Goal: Task Accomplishment & Management: Complete application form

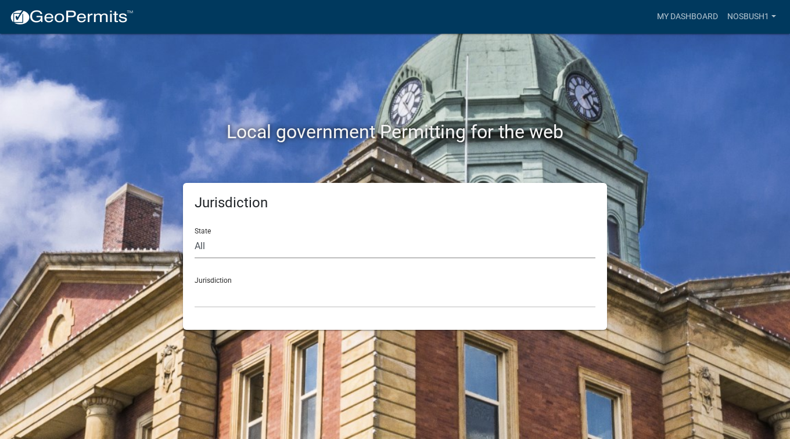
click at [231, 240] on select "All [US_STATE] [US_STATE] [US_STATE] [US_STATE] [US_STATE] [US_STATE] [US_STATE…" at bounding box center [395, 247] width 401 height 24
select select "[US_STATE]"
click at [195, 235] on select "All [US_STATE] [US_STATE] [US_STATE] [US_STATE] [US_STATE] [US_STATE] [US_STATE…" at bounding box center [395, 247] width 401 height 24
click at [206, 295] on select "[GEOGRAPHIC_DATA], [US_STATE] [GEOGRAPHIC_DATA], [US_STATE] [GEOGRAPHIC_DATA], …" at bounding box center [395, 296] width 401 height 24
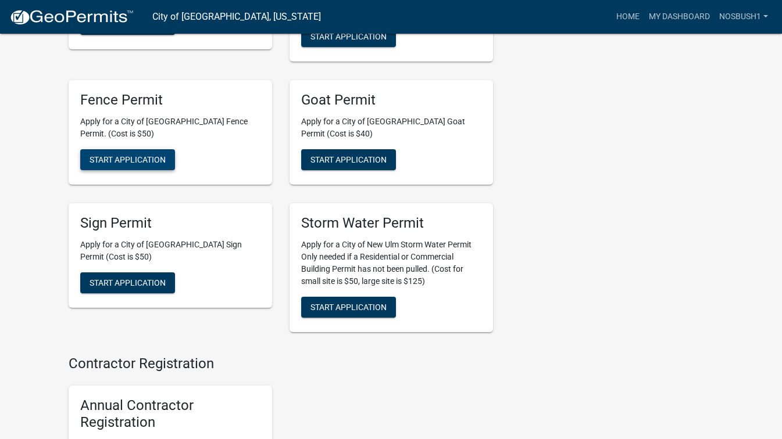
scroll to position [1046, 0]
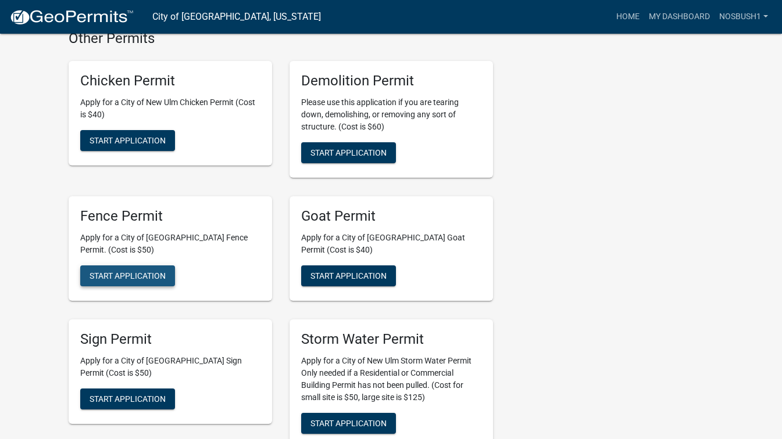
click at [120, 271] on span "Start Application" at bounding box center [127, 275] width 76 height 9
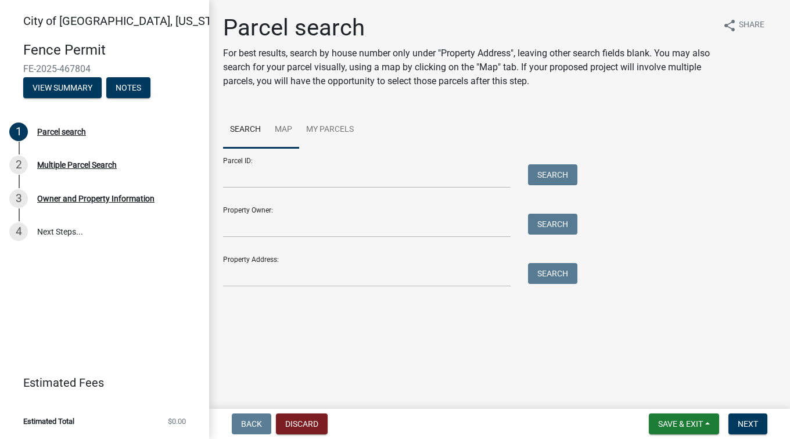
click at [283, 128] on link "Map" at bounding box center [283, 130] width 31 height 37
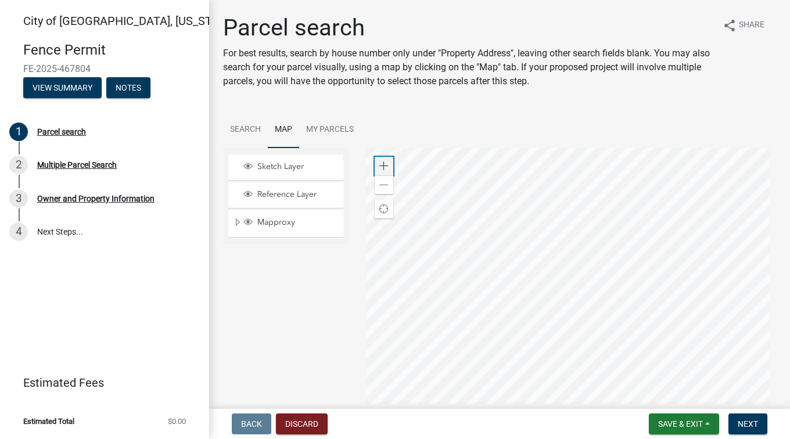
click at [384, 169] on span at bounding box center [383, 166] width 9 height 9
click at [366, 264] on div at bounding box center [571, 293] width 411 height 291
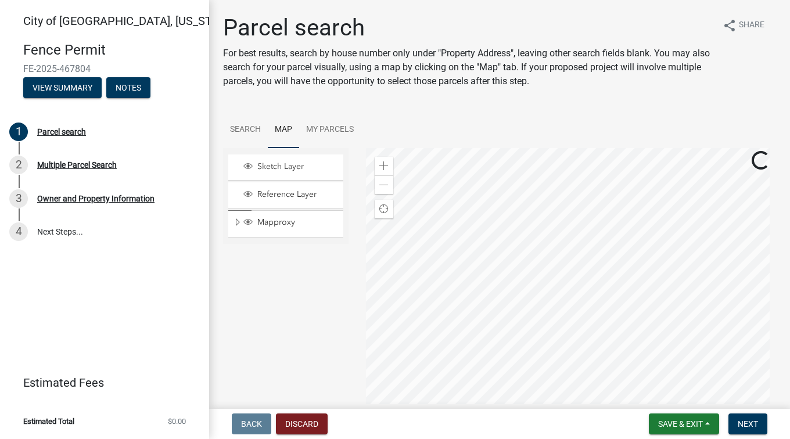
click at [366, 293] on div at bounding box center [571, 293] width 411 height 291
click at [488, 311] on div at bounding box center [571, 293] width 411 height 291
click at [425, 292] on div at bounding box center [571, 293] width 411 height 291
click at [375, 185] on div "Zoom out" at bounding box center [384, 184] width 19 height 19
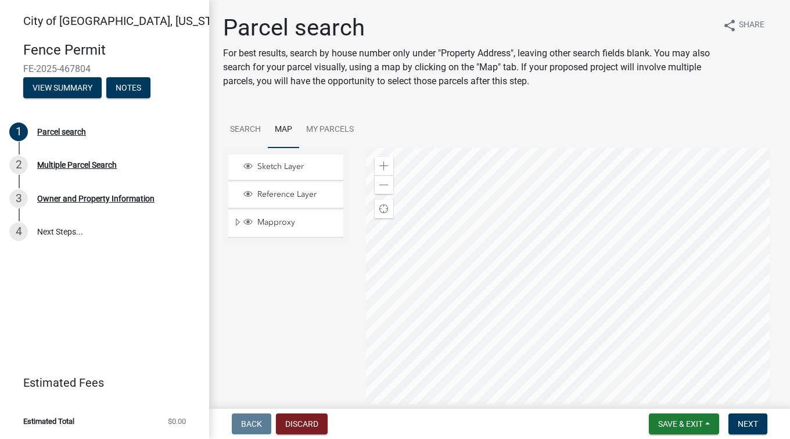
click at [509, 270] on div at bounding box center [571, 293] width 411 height 291
click at [381, 160] on div "Zoom in" at bounding box center [384, 166] width 19 height 19
click at [600, 350] on div at bounding box center [571, 293] width 411 height 291
click at [383, 166] on span at bounding box center [383, 166] width 9 height 9
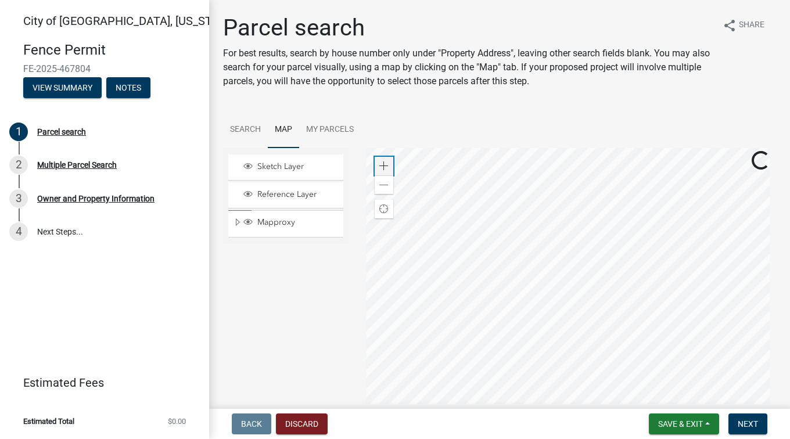
click at [383, 166] on span at bounding box center [383, 166] width 9 height 9
click at [540, 320] on div at bounding box center [571, 293] width 411 height 291
click at [383, 164] on span at bounding box center [383, 166] width 9 height 9
click at [588, 359] on div at bounding box center [571, 293] width 411 height 291
click at [560, 352] on div at bounding box center [571, 293] width 411 height 291
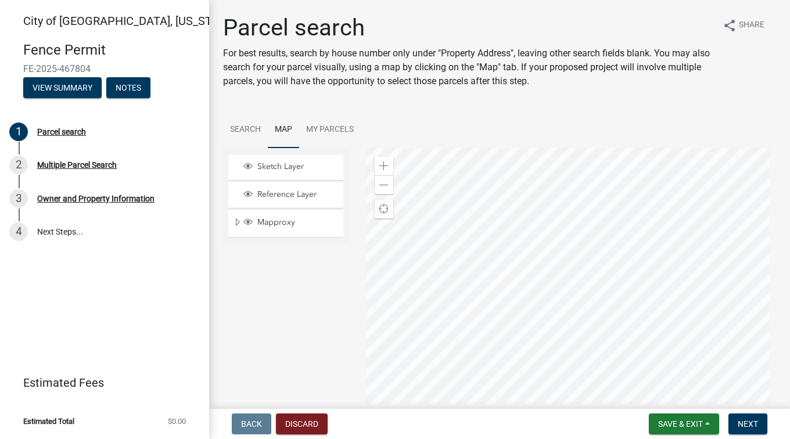
click at [539, 353] on div at bounding box center [571, 293] width 411 height 291
click at [525, 356] on div at bounding box center [571, 293] width 411 height 291
click at [601, 220] on div at bounding box center [571, 293] width 411 height 291
click at [591, 216] on div at bounding box center [571, 293] width 411 height 291
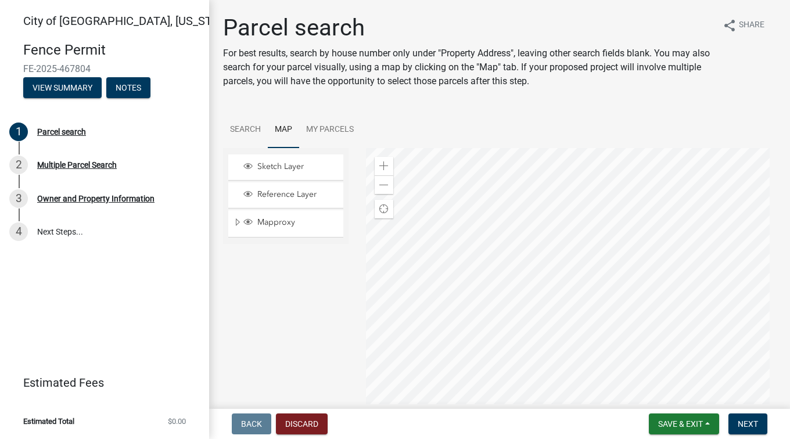
click at [591, 216] on div at bounding box center [571, 293] width 411 height 291
click at [593, 291] on div at bounding box center [571, 293] width 411 height 291
click at [582, 320] on div at bounding box center [571, 293] width 411 height 291
click at [594, 297] on div at bounding box center [571, 293] width 411 height 291
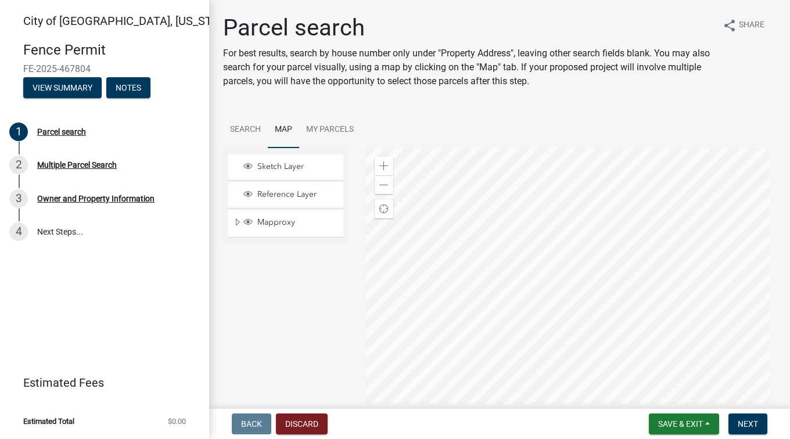
click at [562, 319] on div at bounding box center [571, 293] width 411 height 291
click at [588, 353] on div at bounding box center [571, 293] width 411 height 291
click at [630, 332] on div at bounding box center [571, 293] width 411 height 291
click at [492, 175] on div at bounding box center [571, 293] width 411 height 291
click at [493, 207] on div at bounding box center [571, 293] width 411 height 291
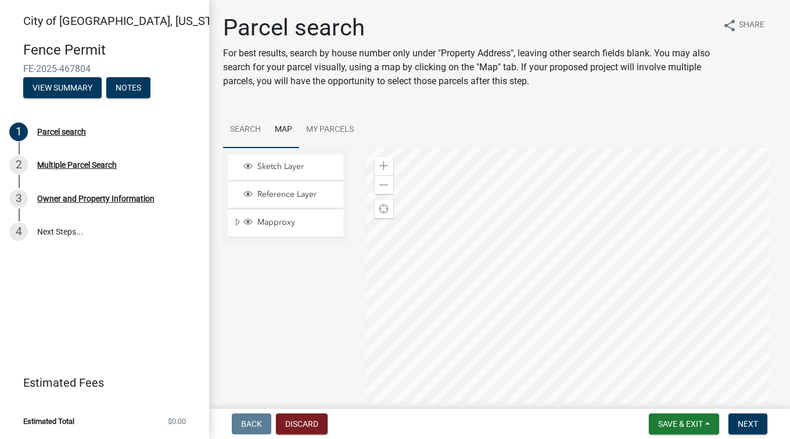
click at [257, 128] on link "Search" at bounding box center [245, 130] width 45 height 37
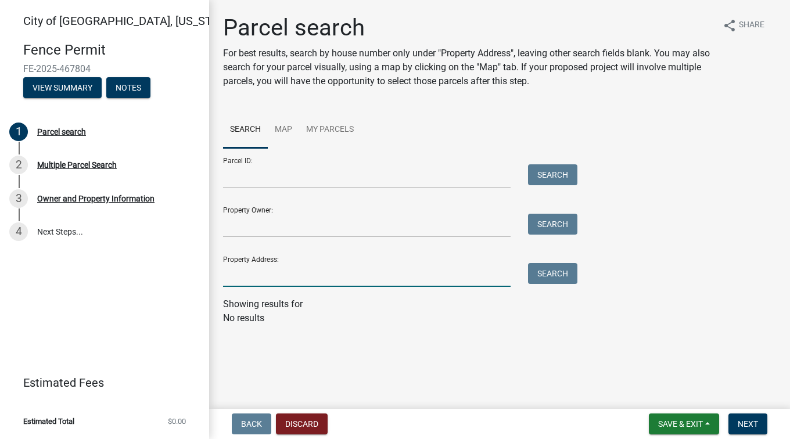
click at [291, 277] on input "Property Address:" at bounding box center [367, 275] width 288 height 24
click at [547, 278] on button "Search" at bounding box center [552, 273] width 49 height 21
drag, startPoint x: 340, startPoint y: 277, endPoint x: 286, endPoint y: 277, distance: 54.0
click at [286, 277] on input "325 german" at bounding box center [367, 275] width 288 height 24
click at [238, 275] on input "325 german" at bounding box center [367, 275] width 288 height 24
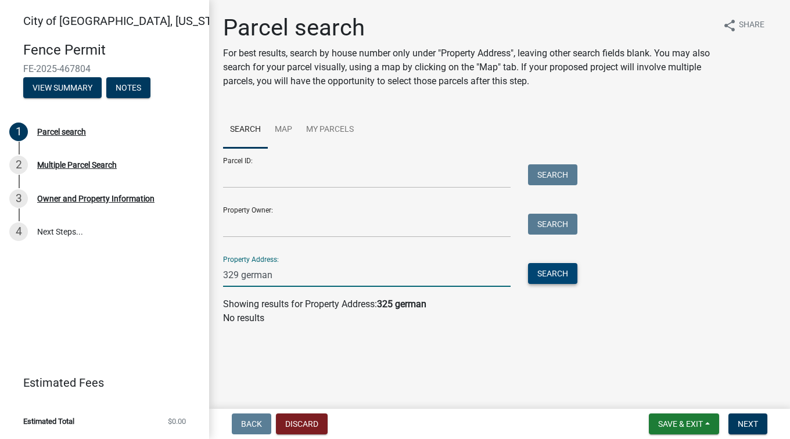
click at [557, 272] on button "Search" at bounding box center [552, 273] width 49 height 21
click at [236, 272] on input "329 german" at bounding box center [367, 275] width 288 height 24
click at [554, 273] on button "Search" at bounding box center [552, 273] width 49 height 21
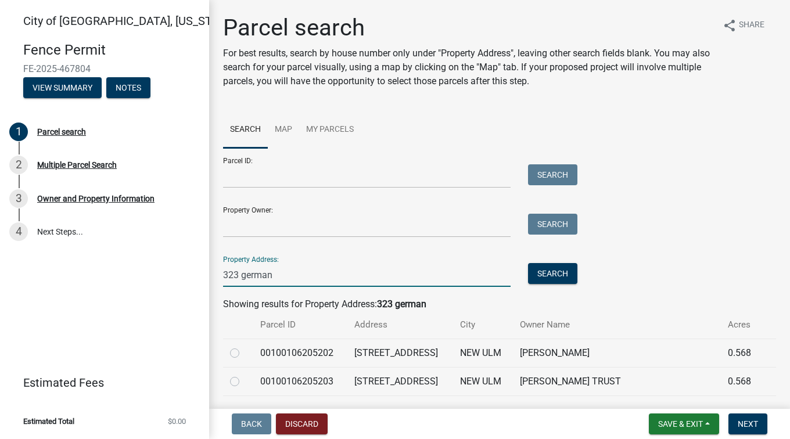
click at [263, 277] on input "323 german" at bounding box center [367, 275] width 288 height 24
click at [239, 273] on input "323 german" at bounding box center [367, 275] width 288 height 24
type input "german"
click at [278, 131] on link "Map" at bounding box center [283, 130] width 31 height 37
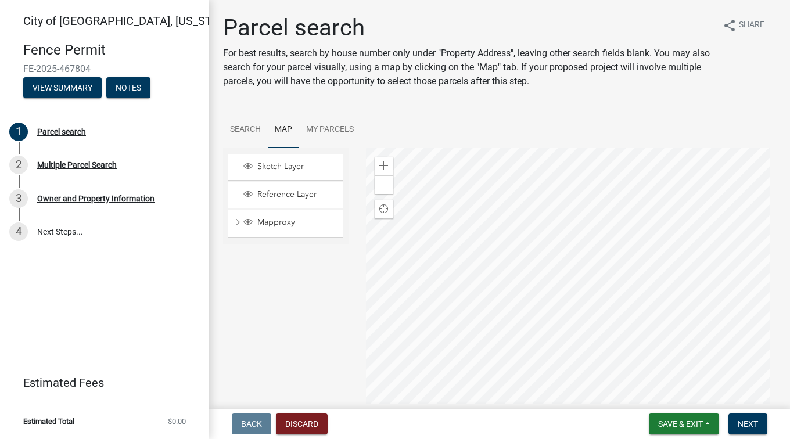
click at [463, 227] on div at bounding box center [571, 293] width 411 height 291
click at [446, 153] on div at bounding box center [571, 293] width 411 height 291
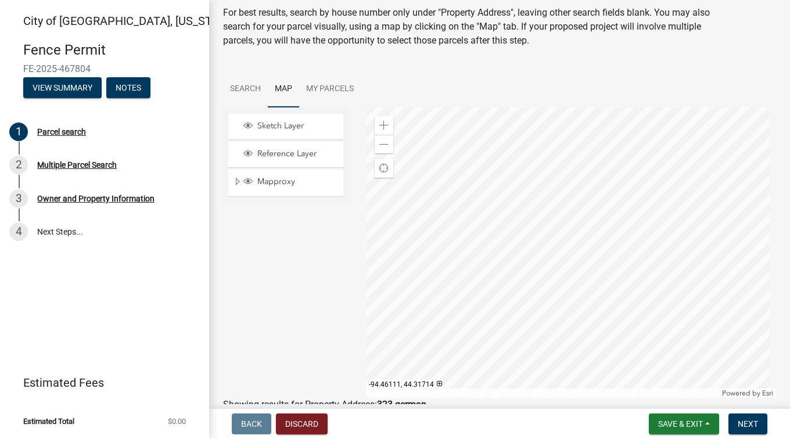
scroll to position [58, 0]
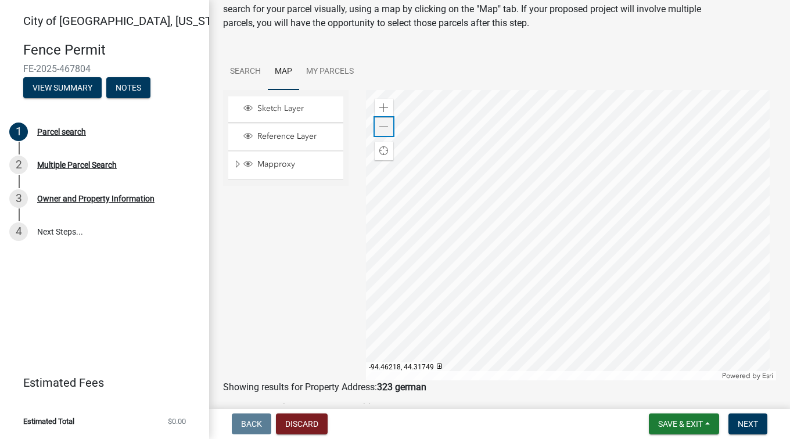
click at [379, 121] on div "Zoom out" at bounding box center [384, 126] width 19 height 19
click at [654, 174] on div at bounding box center [571, 235] width 411 height 291
click at [546, 180] on div at bounding box center [571, 235] width 411 height 291
click at [581, 173] on div at bounding box center [571, 235] width 411 height 291
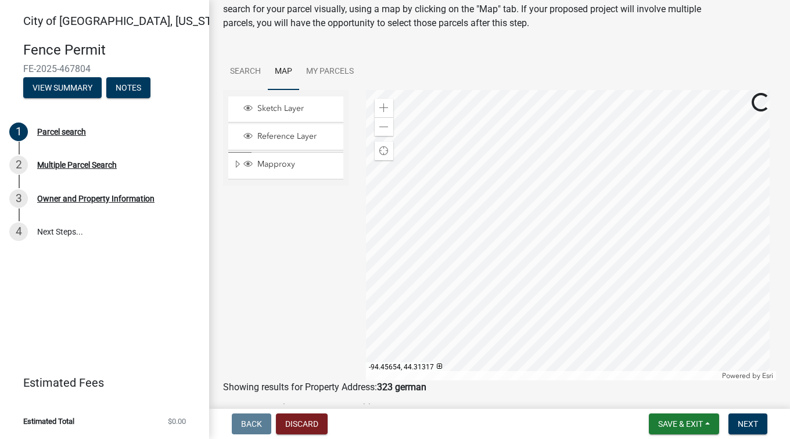
click at [610, 163] on div at bounding box center [571, 235] width 411 height 291
click at [670, 199] on div at bounding box center [571, 235] width 411 height 291
click at [684, 220] on div at bounding box center [571, 235] width 411 height 291
click at [643, 136] on div at bounding box center [571, 235] width 411 height 291
click at [743, 341] on div at bounding box center [571, 235] width 411 height 291
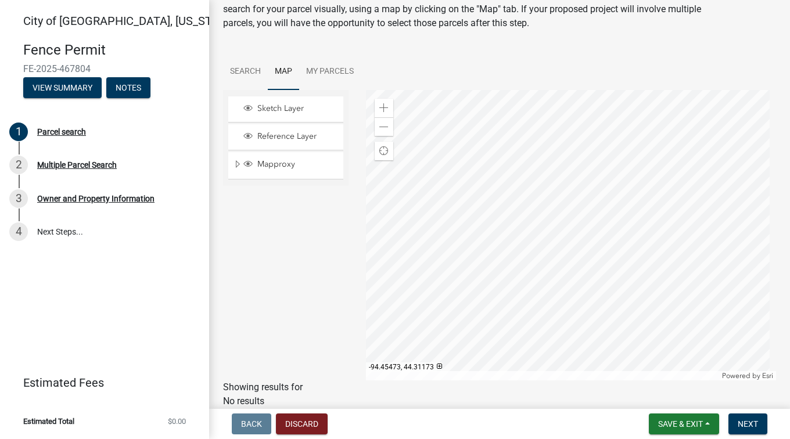
click at [572, 187] on div at bounding box center [571, 235] width 411 height 291
click at [743, 431] on button "Next" at bounding box center [748, 424] width 39 height 21
click at [747, 426] on span "Next" at bounding box center [748, 424] width 20 height 9
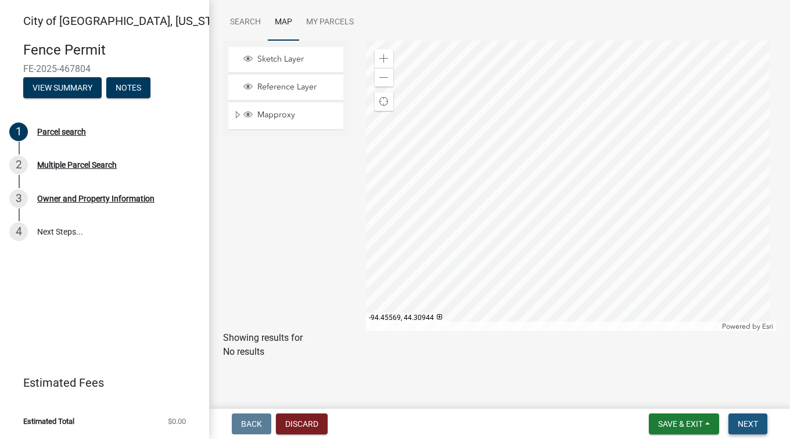
click at [754, 422] on span "Next" at bounding box center [748, 424] width 20 height 9
click at [242, 27] on link "Search" at bounding box center [245, 22] width 45 height 37
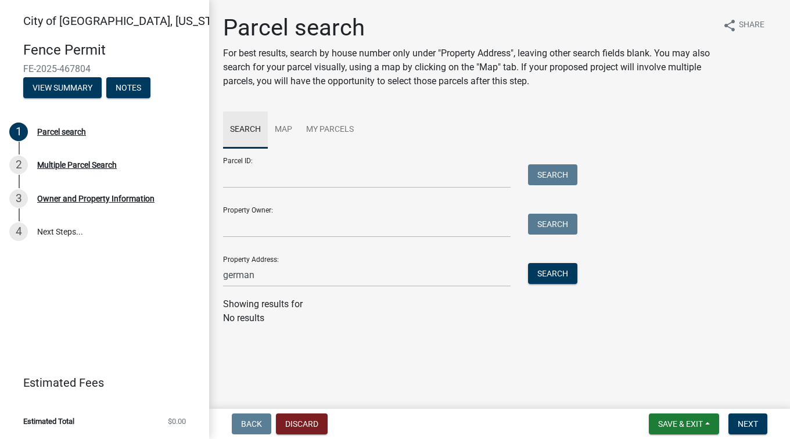
scroll to position [0, 0]
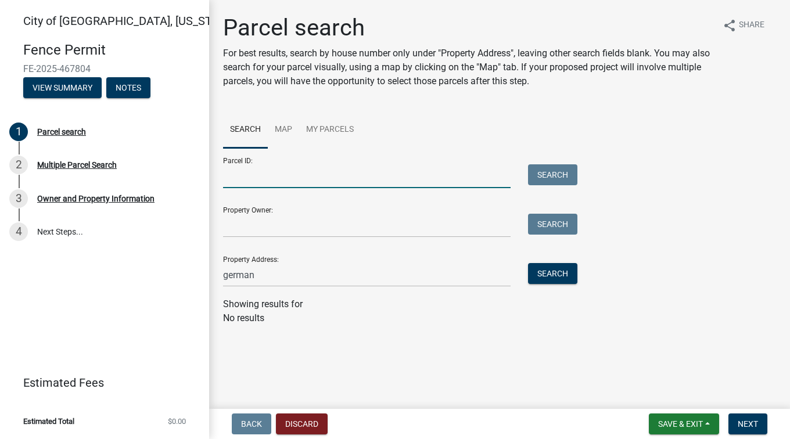
click at [293, 173] on input "Parcel ID:" at bounding box center [367, 176] width 288 height 24
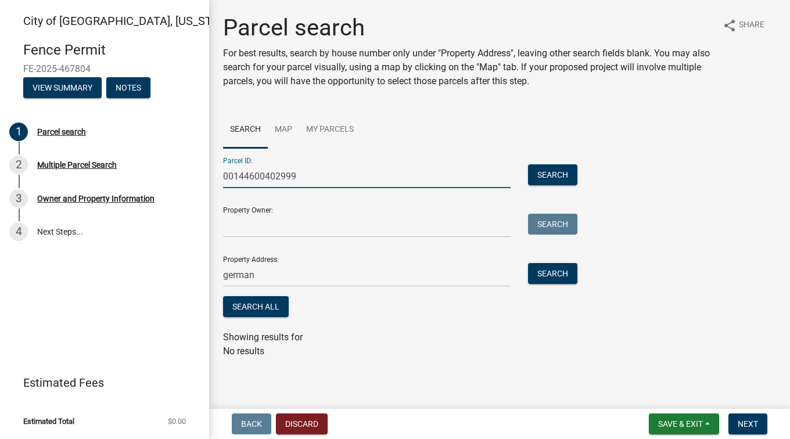
type input "00144600402999"
click at [568, 163] on div "Parcel ID: 00144600402999 Search" at bounding box center [397, 168] width 349 height 40
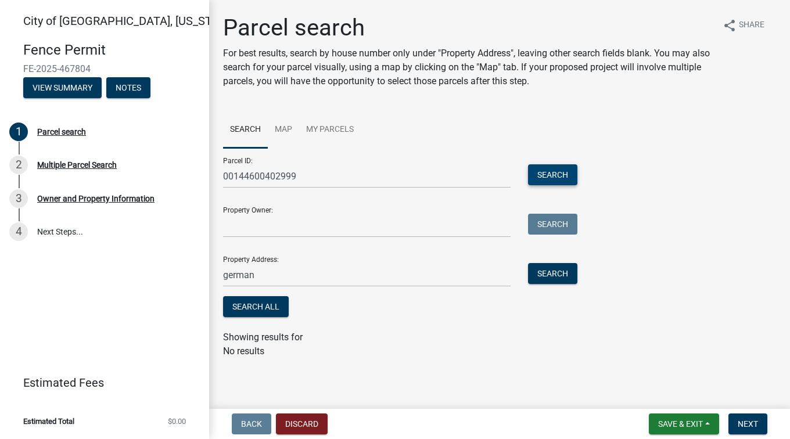
click at [568, 165] on button "Search" at bounding box center [552, 174] width 49 height 21
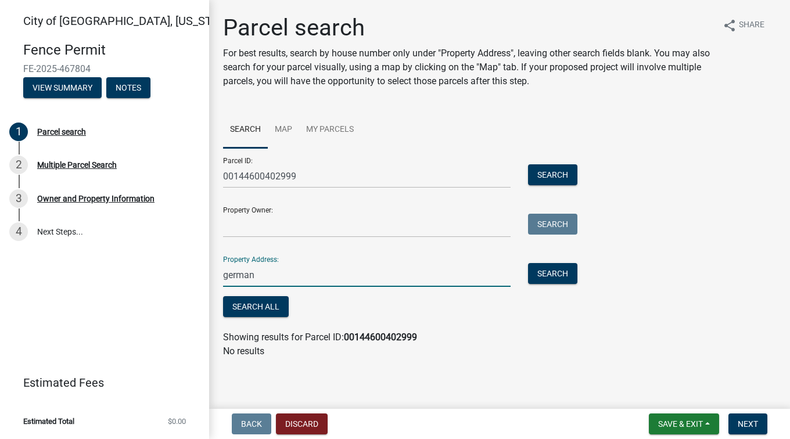
drag, startPoint x: 260, startPoint y: 271, endPoint x: 193, endPoint y: 271, distance: 67.4
click at [193, 271] on div "[GEOGRAPHIC_DATA], [US_STATE] Fence Permit FE-2025-467804 View Summary Notes 1 …" at bounding box center [395, 219] width 790 height 439
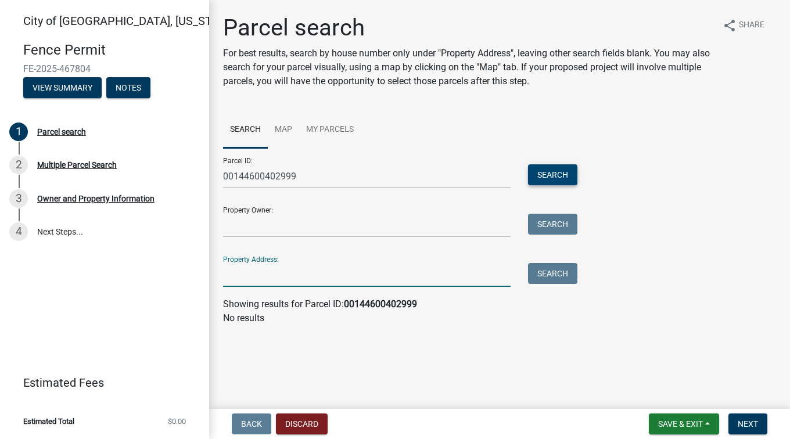
click at [553, 173] on button "Search" at bounding box center [552, 174] width 49 height 21
click at [285, 130] on link "Map" at bounding box center [283, 130] width 31 height 37
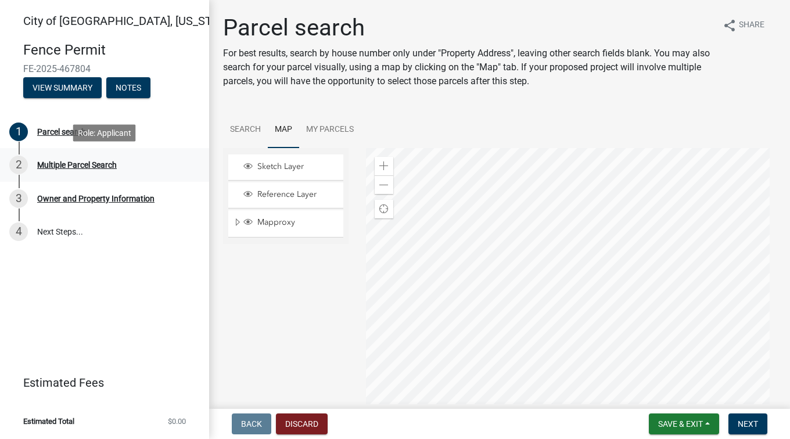
click at [87, 166] on div "Multiple Parcel Search" at bounding box center [77, 165] width 80 height 8
click at [64, 131] on div "Parcel search" at bounding box center [61, 132] width 49 height 8
click at [247, 130] on link "Search" at bounding box center [245, 130] width 45 height 37
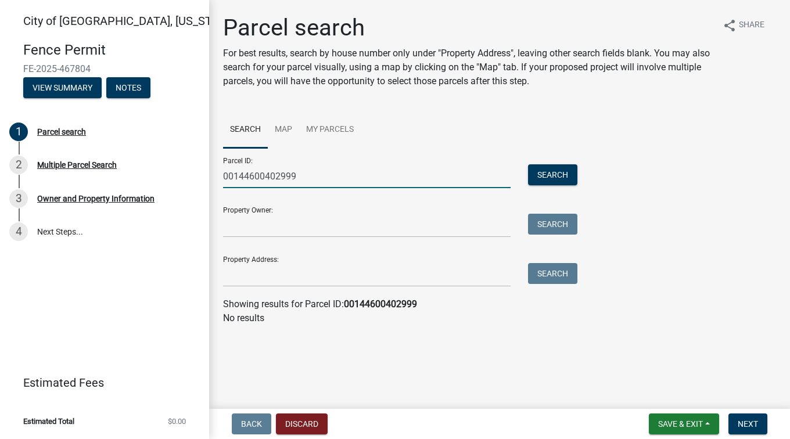
click at [250, 174] on input "00144600402999" at bounding box center [367, 176] width 288 height 24
type input "00146600402999"
click at [569, 179] on button "Search" at bounding box center [552, 174] width 49 height 21
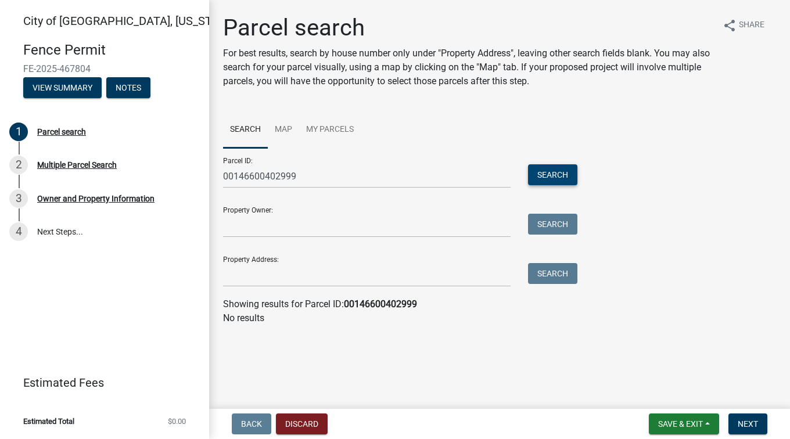
click at [564, 173] on button "Search" at bounding box center [552, 174] width 49 height 21
click at [289, 139] on link "Map" at bounding box center [283, 130] width 31 height 37
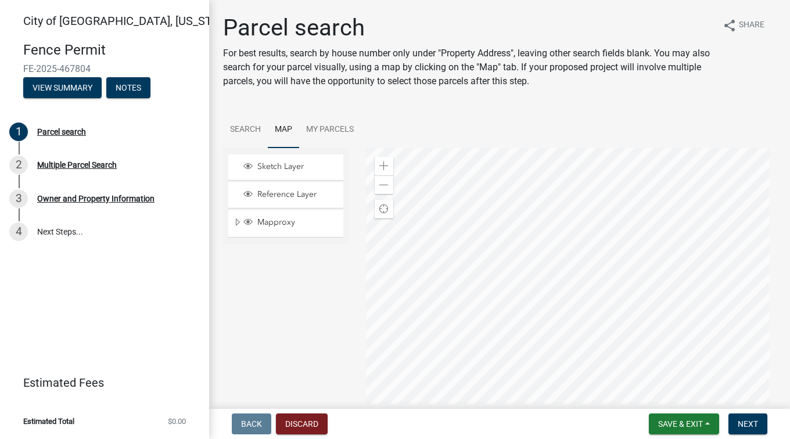
click at [537, 309] on div at bounding box center [571, 293] width 411 height 291
click at [383, 170] on span at bounding box center [383, 166] width 9 height 9
click at [513, 236] on div at bounding box center [571, 293] width 411 height 291
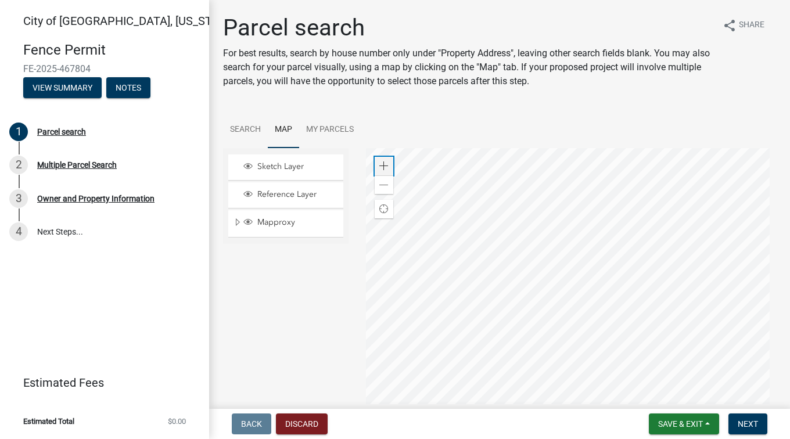
click at [385, 170] on span at bounding box center [383, 166] width 9 height 9
click at [578, 241] on div at bounding box center [571, 293] width 411 height 291
click at [242, 131] on link "Search" at bounding box center [245, 130] width 45 height 37
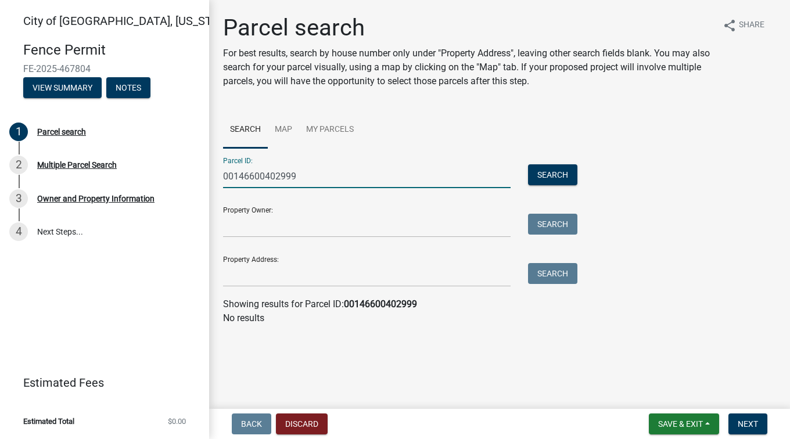
drag, startPoint x: 306, startPoint y: 177, endPoint x: 219, endPoint y: 175, distance: 86.6
click at [219, 175] on div "00146600402999" at bounding box center [366, 176] width 305 height 24
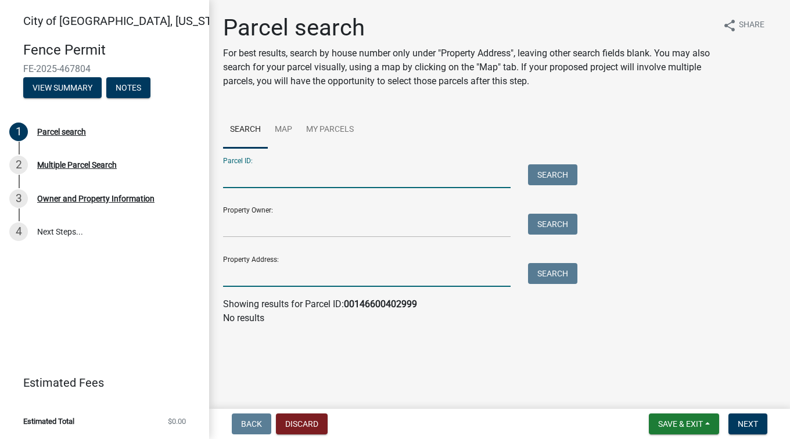
click at [298, 279] on input "Property Address:" at bounding box center [367, 275] width 288 height 24
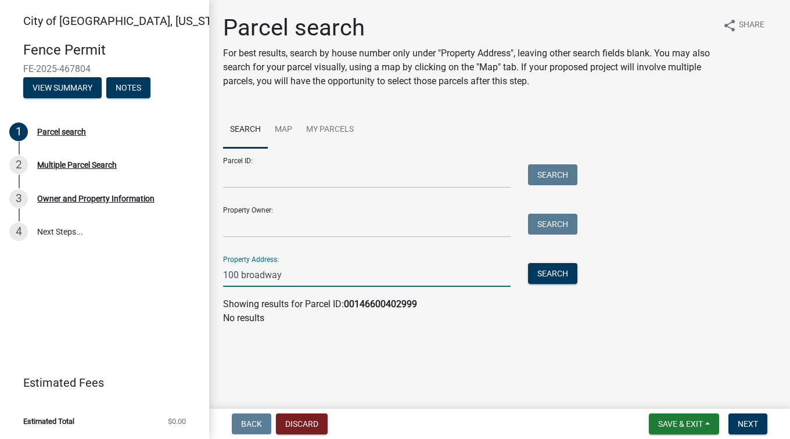
type input "100 broadway"
click at [551, 276] on button "Search" at bounding box center [552, 273] width 49 height 21
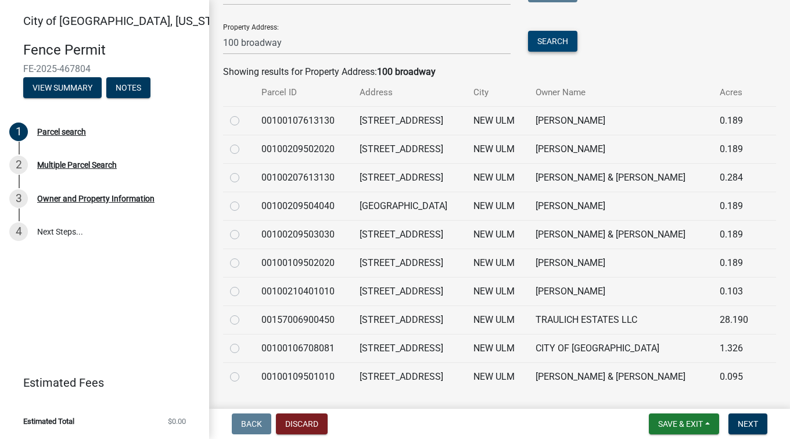
scroll to position [264, 0]
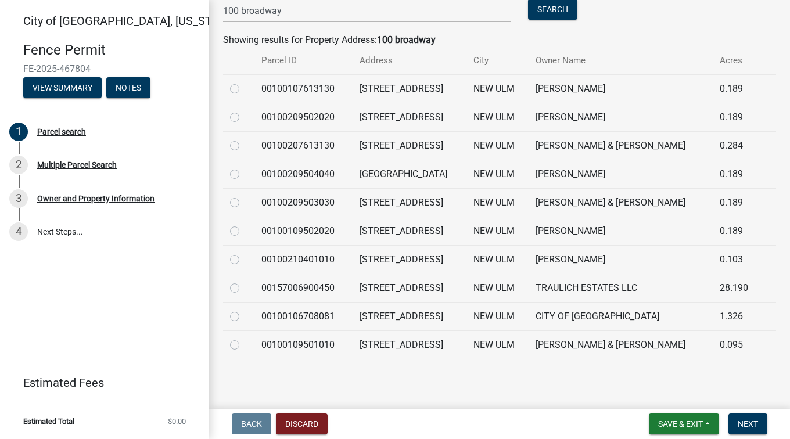
click at [244, 310] on label at bounding box center [244, 310] width 0 height 0
click at [244, 316] on input "radio" at bounding box center [248, 314] width 8 height 8
radio input "true"
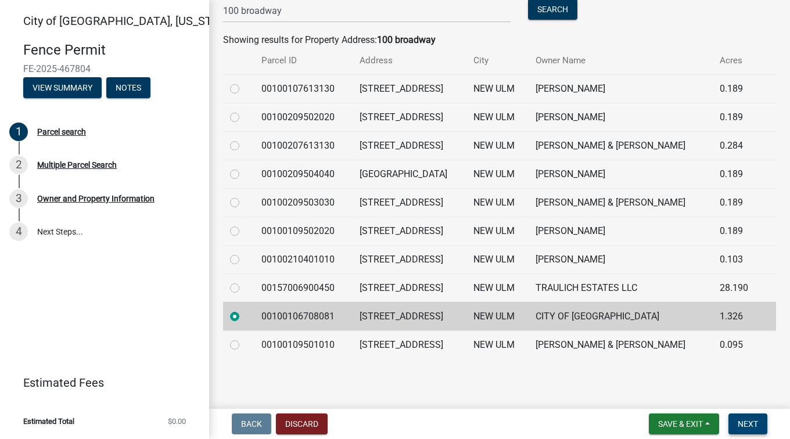
click at [752, 427] on span "Next" at bounding box center [748, 424] width 20 height 9
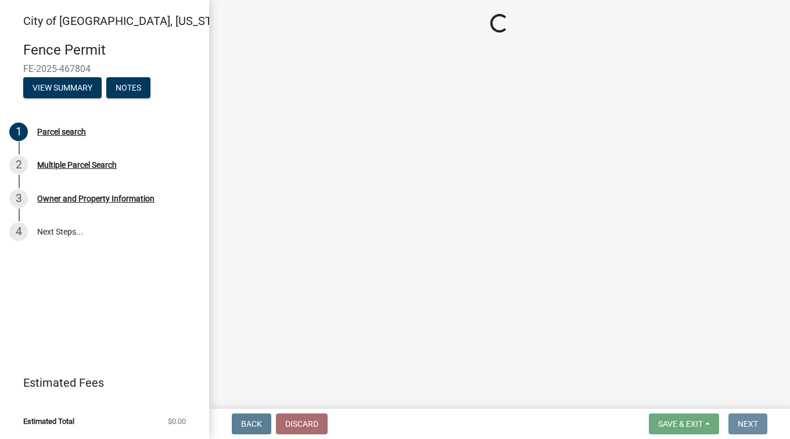
scroll to position [0, 0]
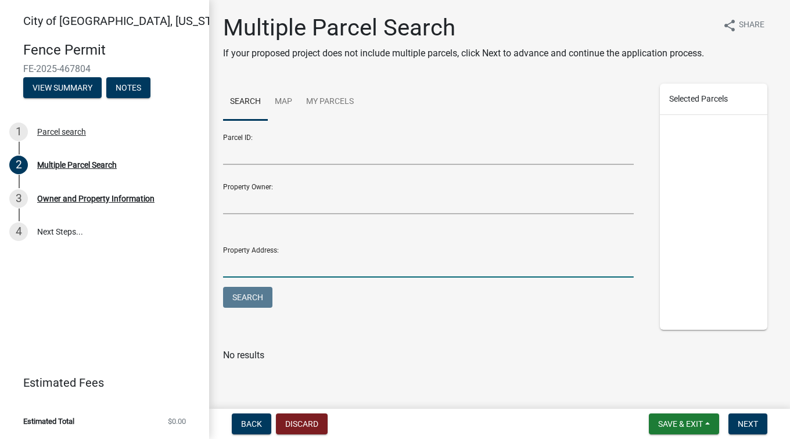
click at [397, 278] on input "Property Address:" at bounding box center [428, 266] width 411 height 24
click at [738, 417] on button "Next" at bounding box center [748, 424] width 39 height 21
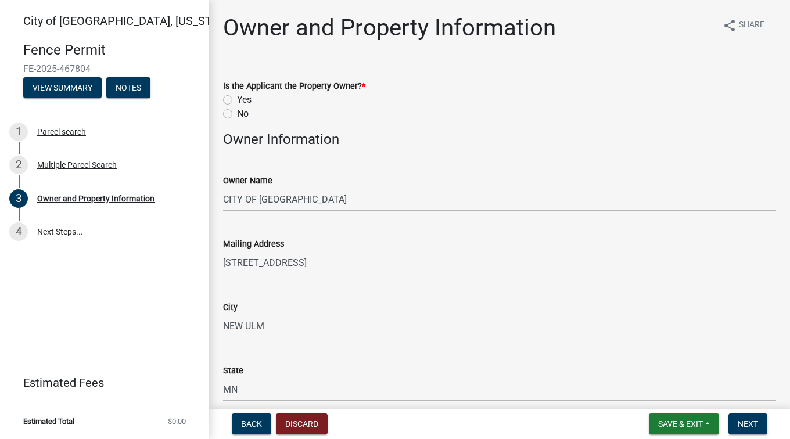
click at [237, 112] on label "No" at bounding box center [243, 114] width 12 height 14
click at [237, 112] on input "No" at bounding box center [241, 111] width 8 height 8
radio input "true"
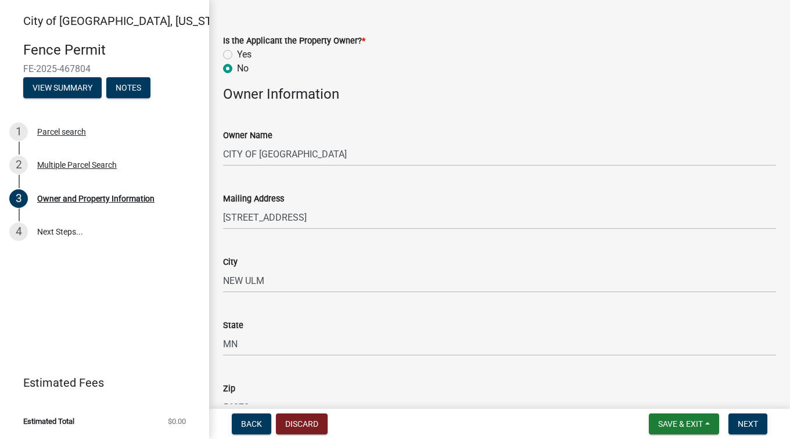
scroll to position [58, 0]
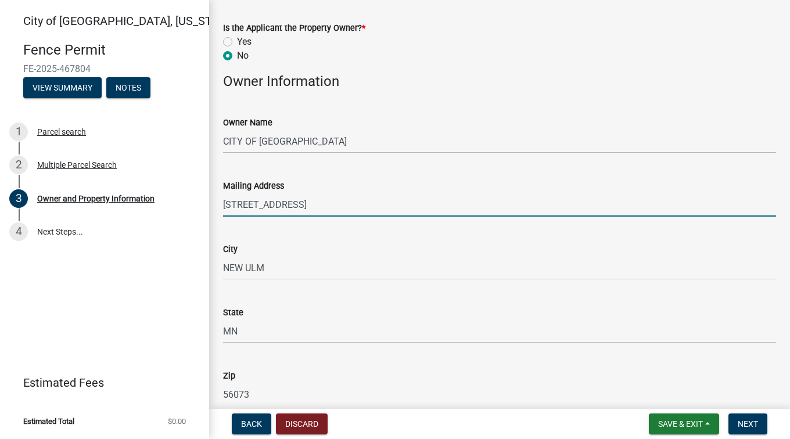
click at [349, 202] on input "[STREET_ADDRESS]" at bounding box center [499, 205] width 553 height 24
click at [311, 146] on input "CITY OF [GEOGRAPHIC_DATA]" at bounding box center [499, 142] width 553 height 24
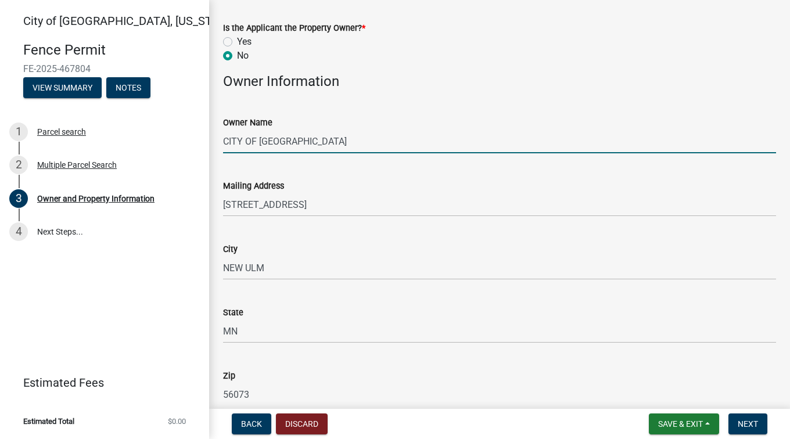
type input "CITY OF [GEOGRAPHIC_DATA]"
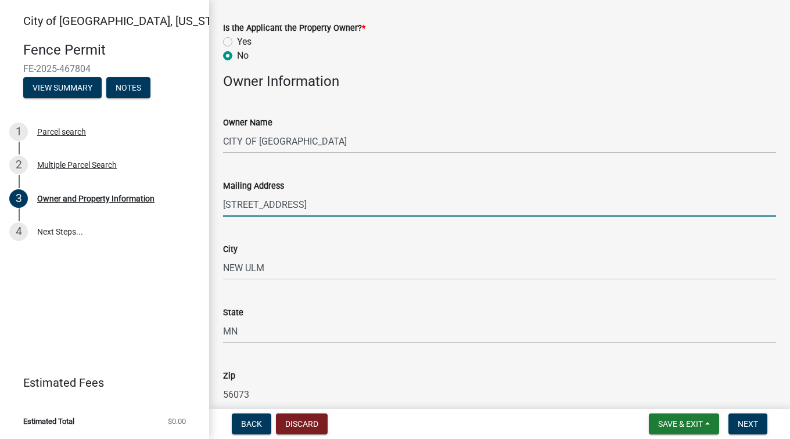
click at [334, 206] on input "[STREET_ADDRESS]" at bounding box center [499, 205] width 553 height 24
drag, startPoint x: 334, startPoint y: 206, endPoint x: 274, endPoint y: 209, distance: 59.9
click at [281, 207] on input "[STREET_ADDRESS]" at bounding box center [499, 205] width 553 height 24
drag, startPoint x: 316, startPoint y: 207, endPoint x: 195, endPoint y: 198, distance: 121.2
click at [195, 198] on div "[GEOGRAPHIC_DATA], [US_STATE] Fence Permit FE-2025-467804 View Summary Notes 1 …" at bounding box center [395, 219] width 790 height 439
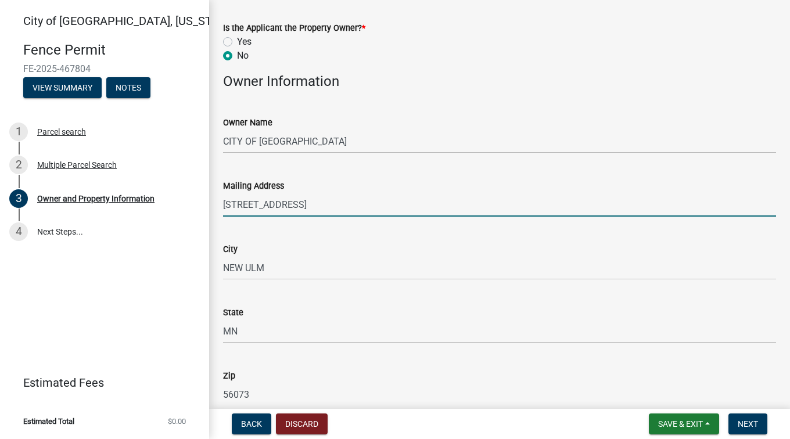
type input "[STREET_ADDRESS]"
click at [279, 270] on input "NEW ULM" at bounding box center [499, 268] width 553 height 24
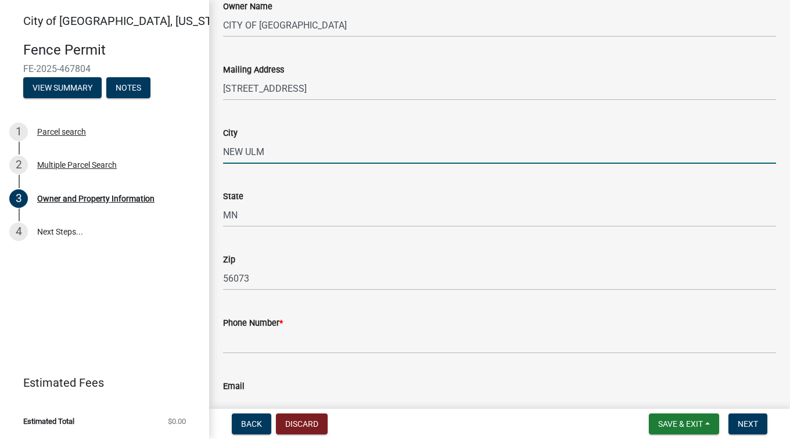
scroll to position [232, 0]
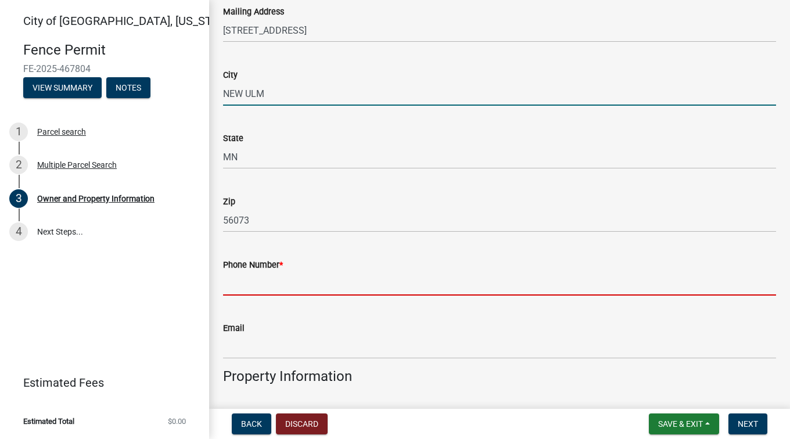
click at [328, 291] on input "Phone Number *" at bounding box center [499, 284] width 553 height 24
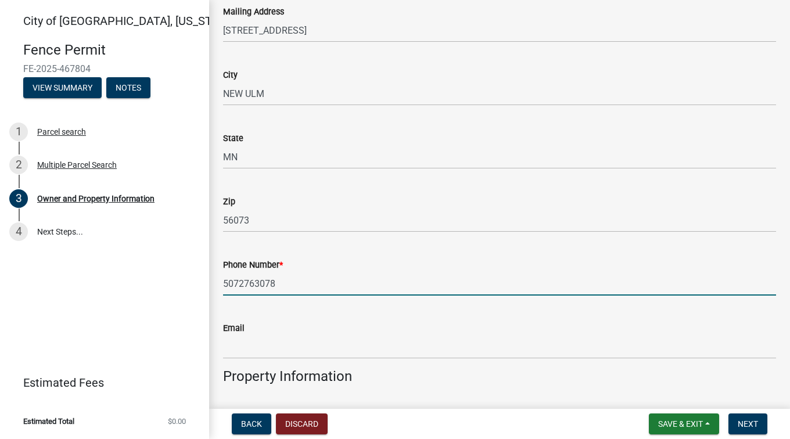
type input "5072763078"
click at [320, 348] on input "Email" at bounding box center [499, 347] width 553 height 24
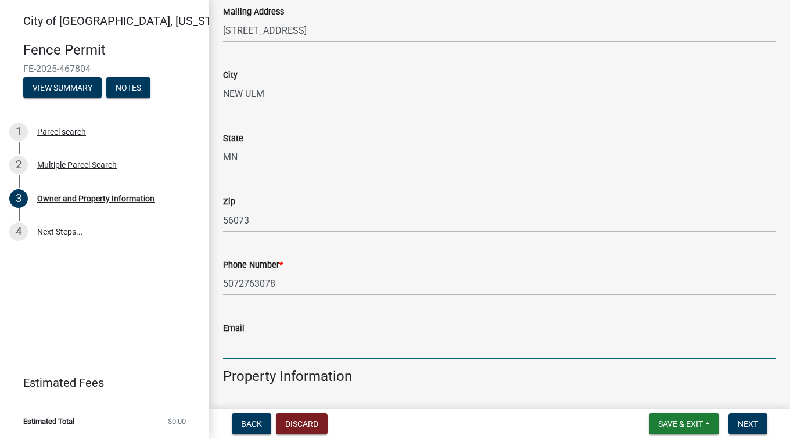
type input "o"
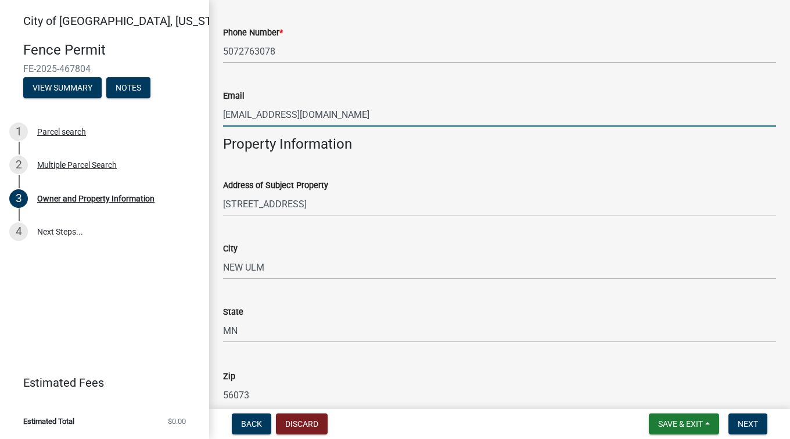
scroll to position [523, 0]
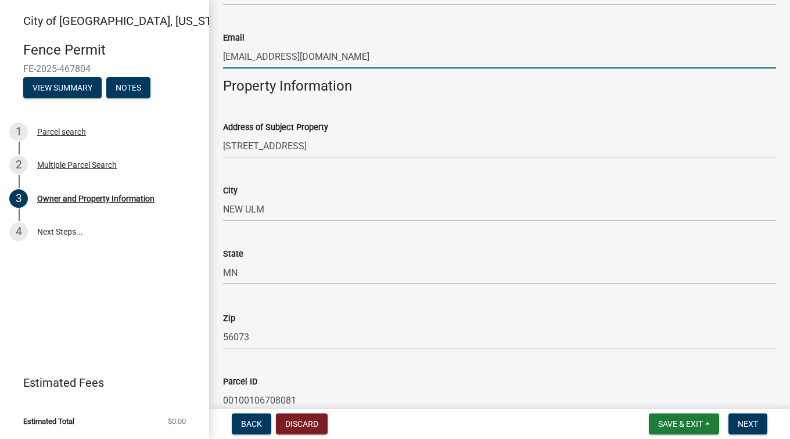
type input "[EMAIL_ADDRESS][DOMAIN_NAME]"
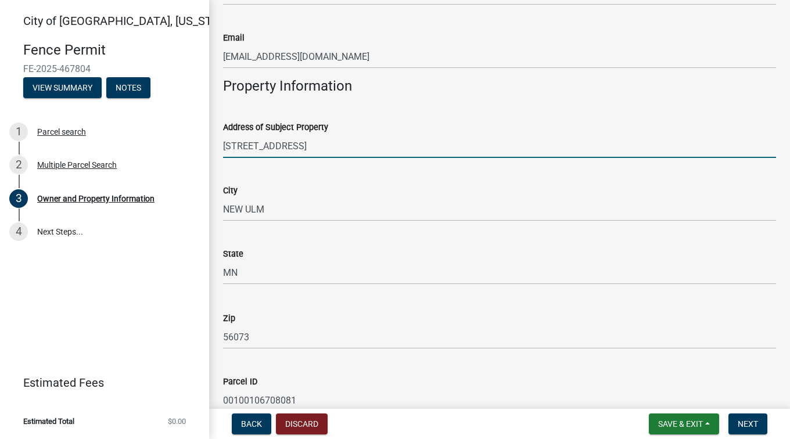
click at [338, 149] on input "[STREET_ADDRESS]" at bounding box center [499, 146] width 553 height 24
drag, startPoint x: 320, startPoint y: 145, endPoint x: 221, endPoint y: 137, distance: 98.5
click at [221, 137] on div "Address of Subject Property [STREET_ADDRESS]" at bounding box center [499, 131] width 571 height 54
click at [329, 145] on input "325 South German" at bounding box center [499, 146] width 553 height 24
type input "[STREET_ADDRESS]"
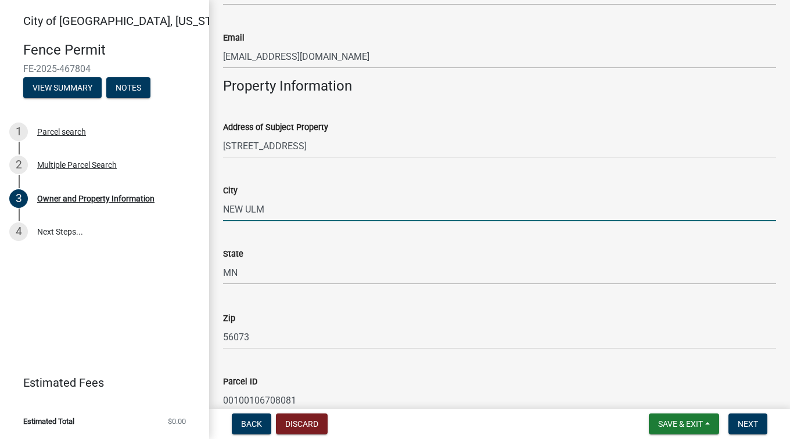
click at [299, 212] on input "NEW ULM" at bounding box center [499, 210] width 553 height 24
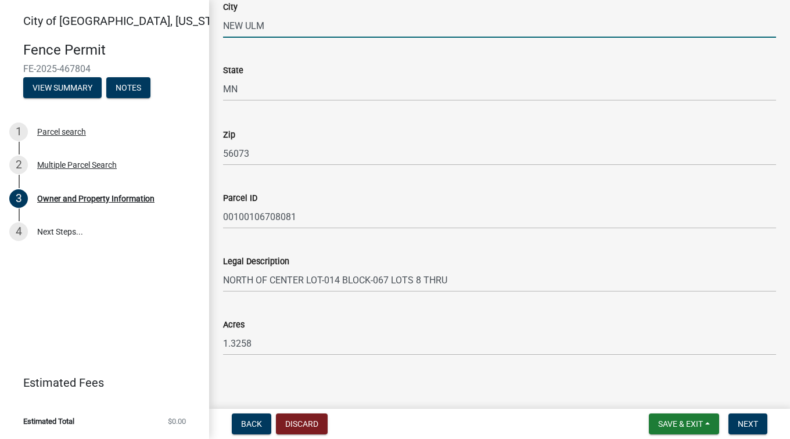
scroll to position [712, 0]
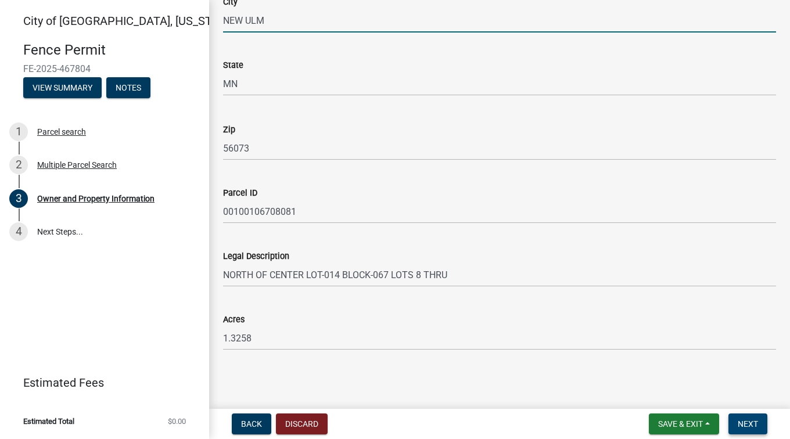
click at [746, 415] on button "Next" at bounding box center [748, 424] width 39 height 21
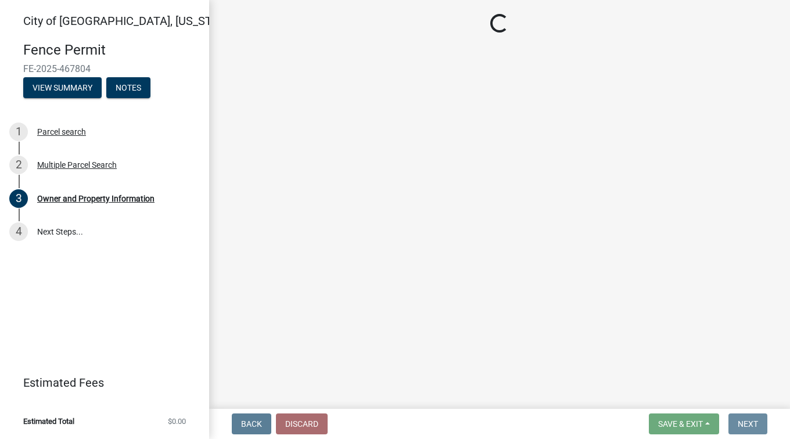
scroll to position [0, 0]
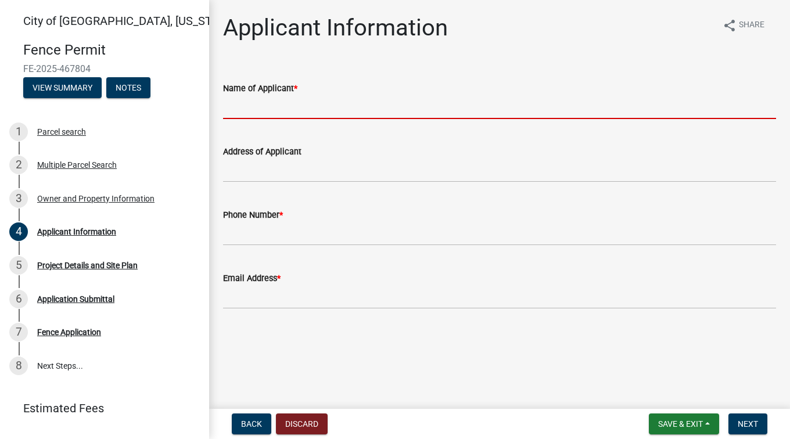
click at [307, 105] on input "Name of Applicant *" at bounding box center [499, 107] width 553 height 24
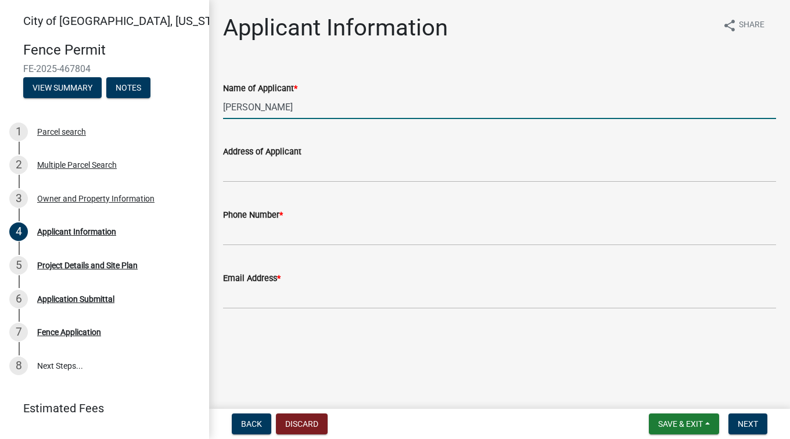
type input "[PERSON_NAME]"
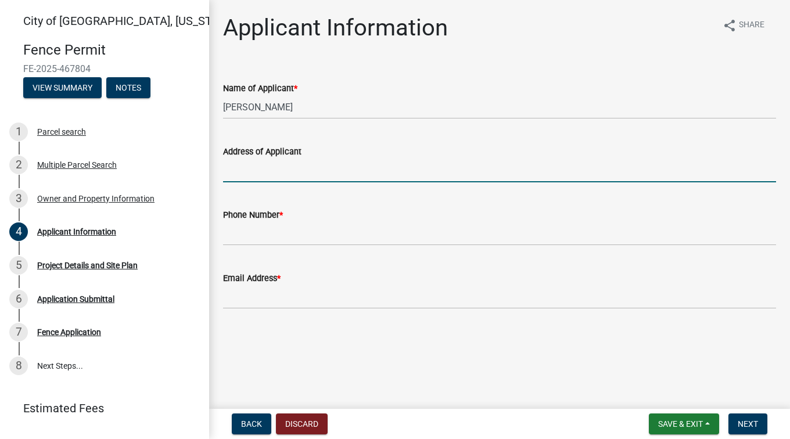
click at [332, 164] on input "Address of Applicant" at bounding box center [499, 171] width 553 height 24
type input "[STREET_ADDRESS]"
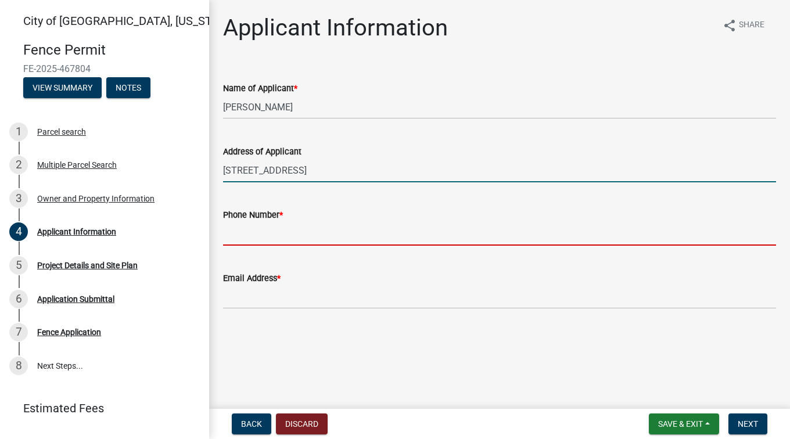
click at [371, 233] on input "Phone Number *" at bounding box center [499, 234] width 553 height 24
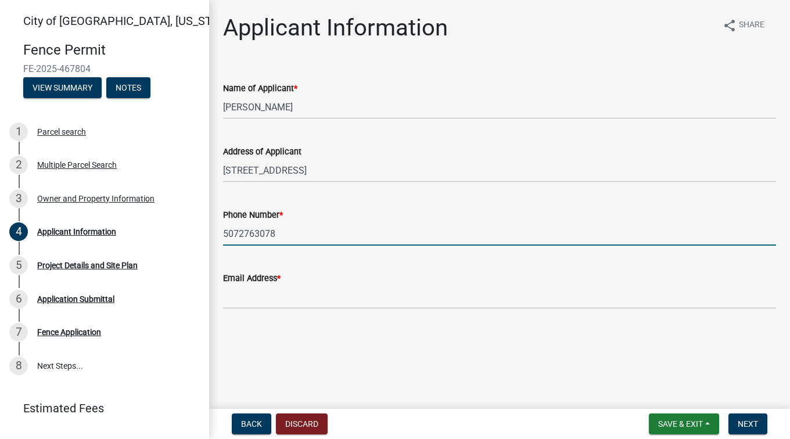
type input "5072763078"
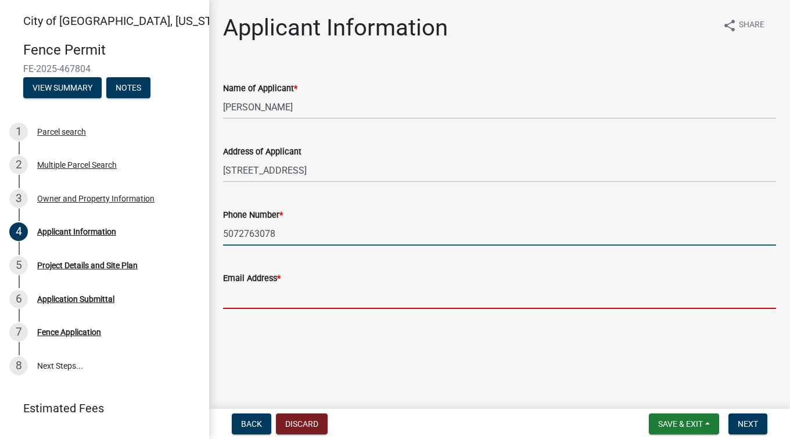
click at [375, 306] on input "Email Address *" at bounding box center [499, 297] width 553 height 24
type input "N"
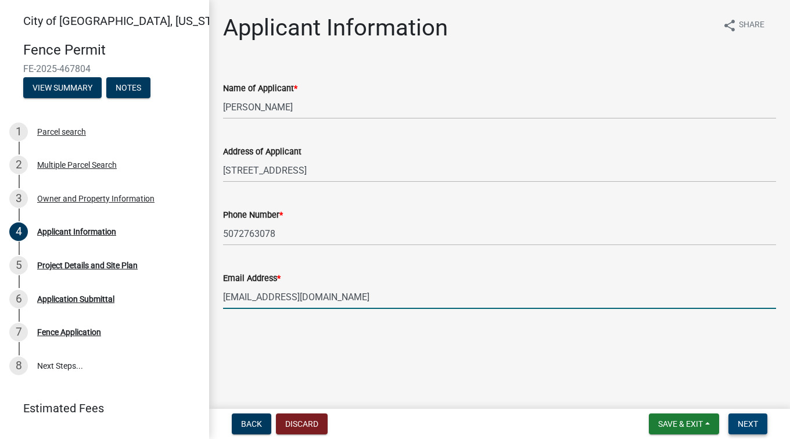
type input "[EMAIL_ADDRESS][DOMAIN_NAME]"
click at [737, 424] on button "Next" at bounding box center [748, 424] width 39 height 21
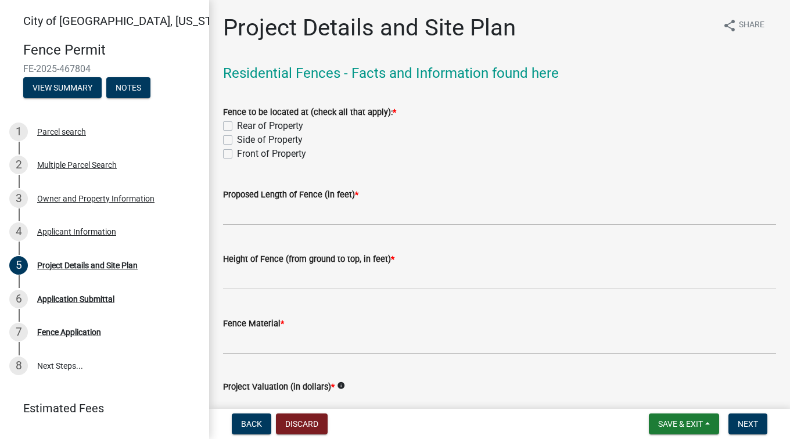
click at [237, 125] on label "Rear of Property" at bounding box center [270, 126] width 66 height 14
click at [237, 125] on input "Rear of Property" at bounding box center [241, 123] width 8 height 8
checkbox input "true"
checkbox input "false"
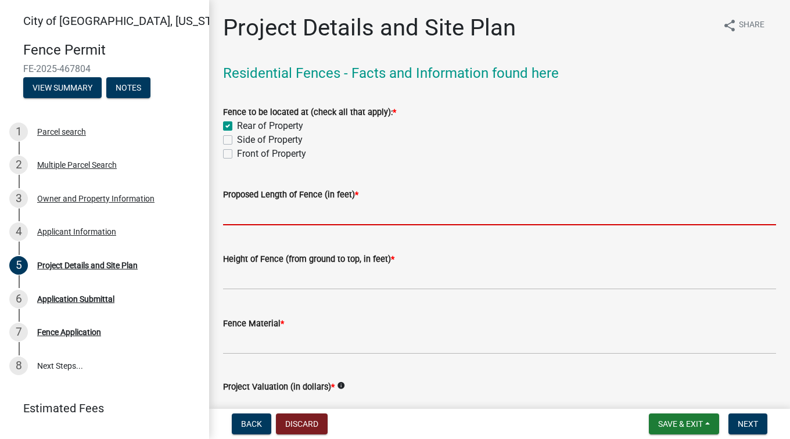
click at [374, 215] on input "text" at bounding box center [499, 214] width 553 height 24
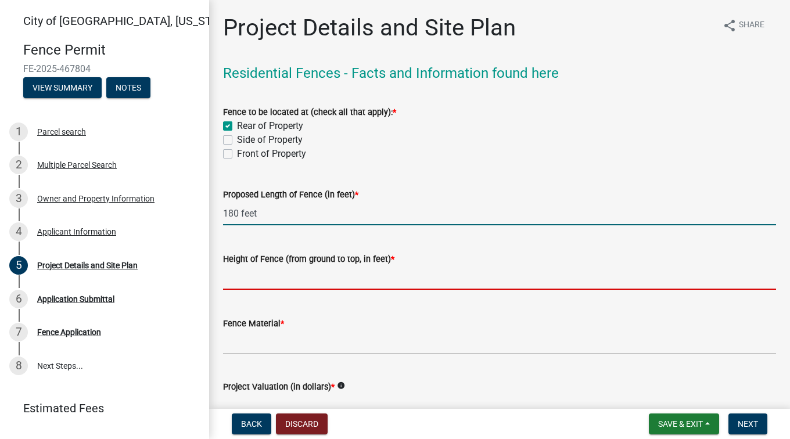
type input "180"
click at [468, 274] on input "text" at bounding box center [499, 278] width 553 height 24
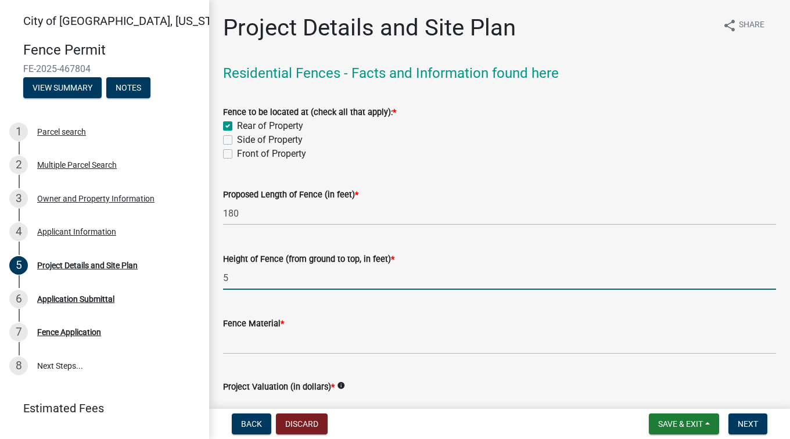
type input "5"
click at [309, 335] on input "Fence Material *" at bounding box center [499, 343] width 553 height 24
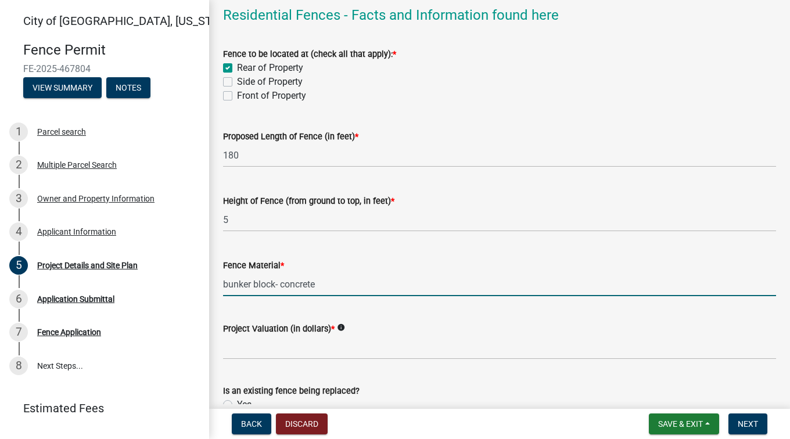
scroll to position [116, 0]
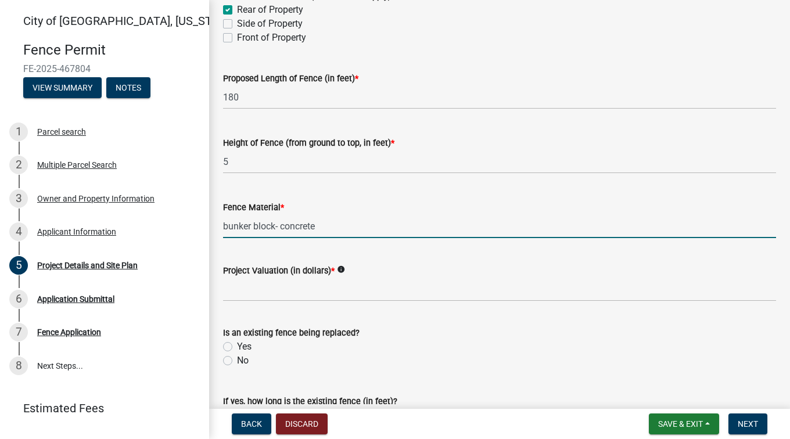
type input "bunker block- concrete"
click at [306, 291] on input "text" at bounding box center [499, 290] width 553 height 24
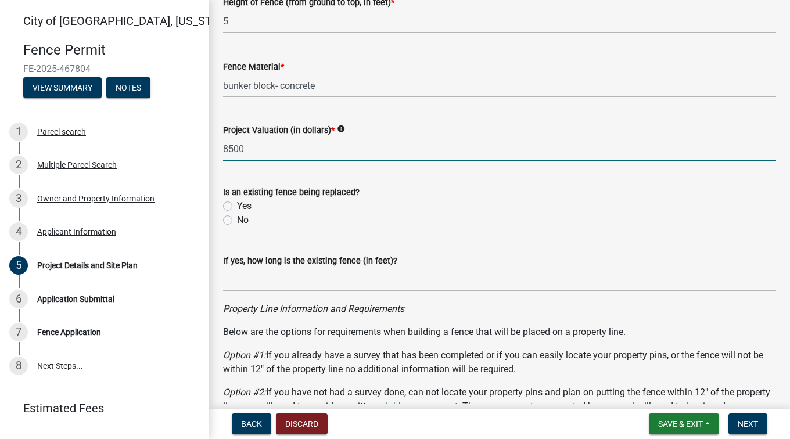
scroll to position [291, 0]
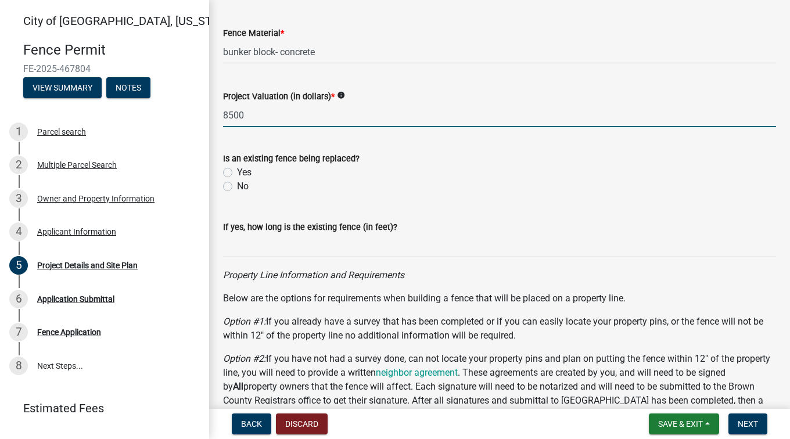
type input "8500"
click at [237, 188] on label "No" at bounding box center [243, 187] width 12 height 14
click at [237, 187] on input "No" at bounding box center [241, 184] width 8 height 8
radio input "true"
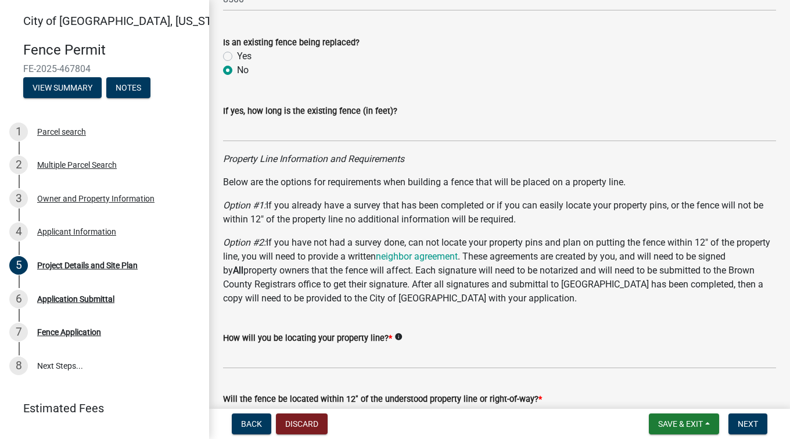
scroll to position [465, 0]
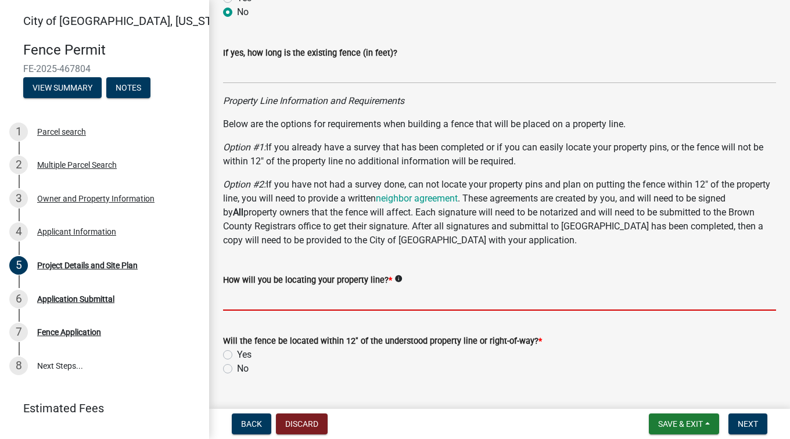
click at [274, 299] on input "How will you be locating your property line? *" at bounding box center [499, 299] width 553 height 24
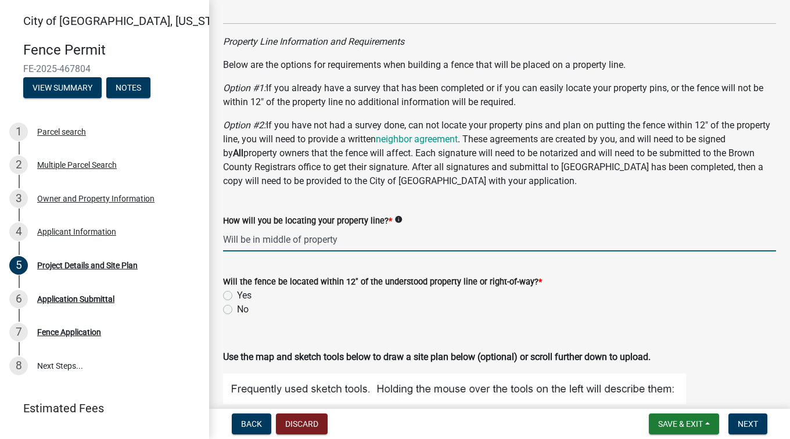
scroll to position [581, 0]
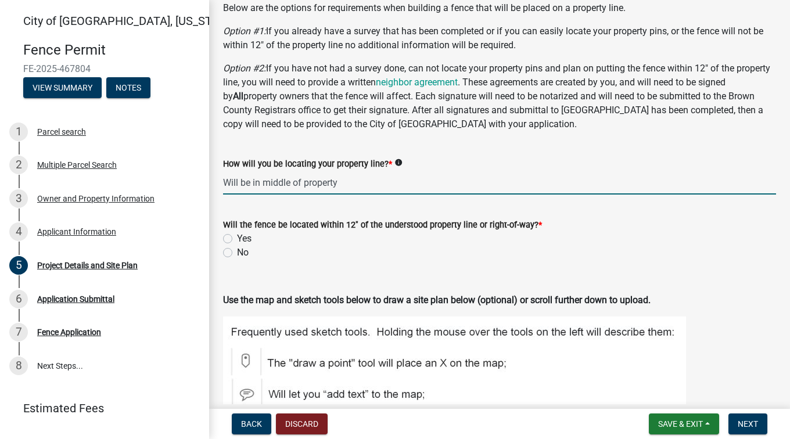
type input "Will be in middle of property"
click at [237, 253] on label "No" at bounding box center [243, 253] width 12 height 14
click at [237, 253] on input "No" at bounding box center [241, 250] width 8 height 8
radio input "true"
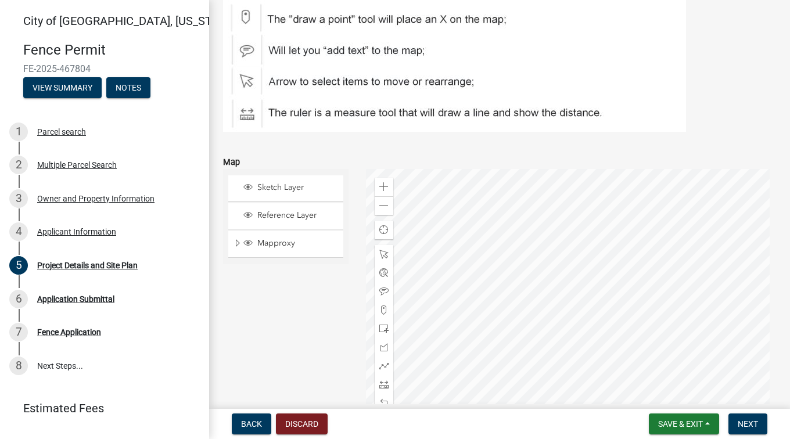
scroll to position [988, 0]
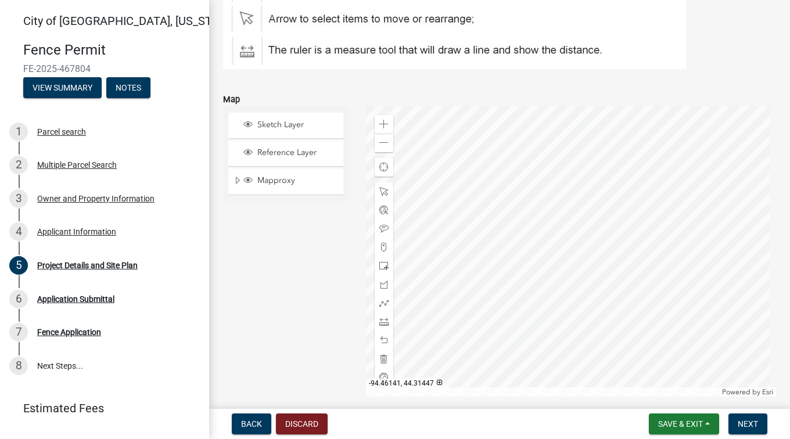
click at [554, 227] on div at bounding box center [571, 251] width 411 height 291
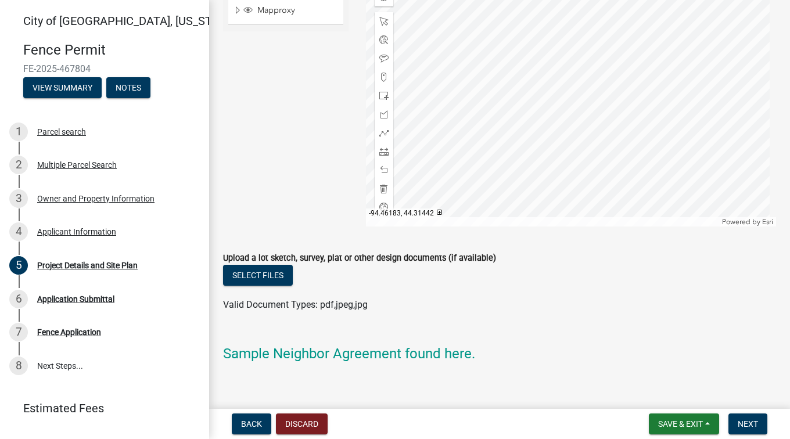
scroll to position [1162, 0]
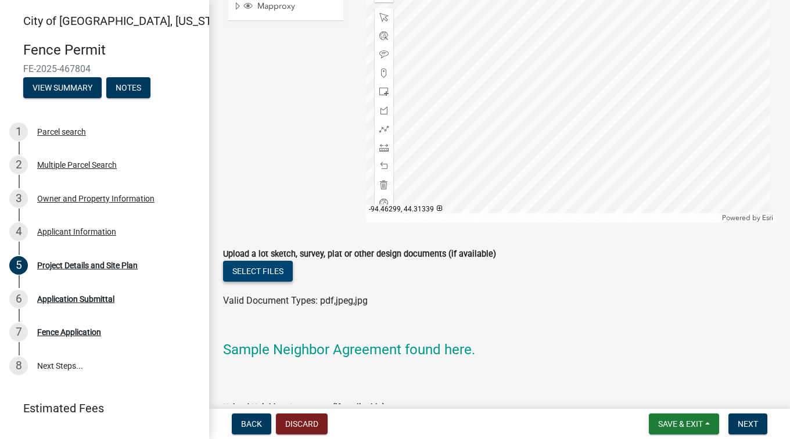
click at [277, 267] on button "Select files" at bounding box center [258, 271] width 70 height 21
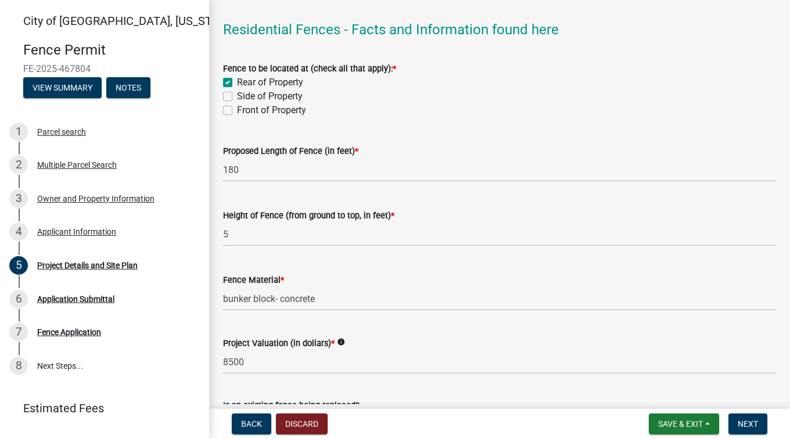
scroll to position [0, 0]
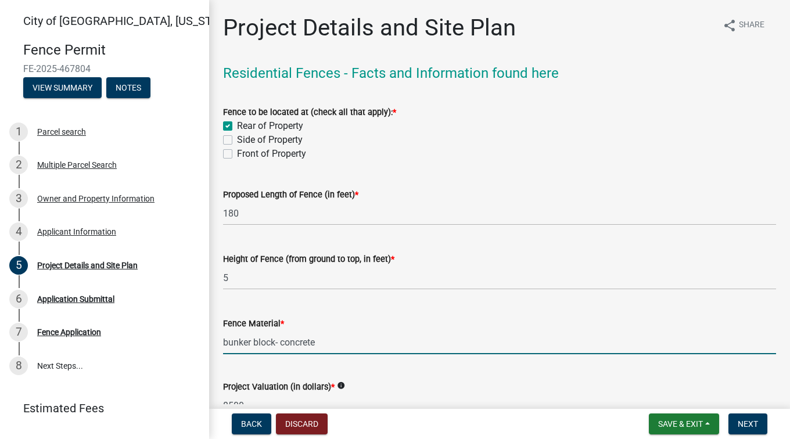
click at [224, 344] on input "bunker block- concrete" at bounding box center [499, 343] width 553 height 24
click at [454, 345] on input "retaining wall and concrete bunker block- concrete" at bounding box center [499, 343] width 553 height 24
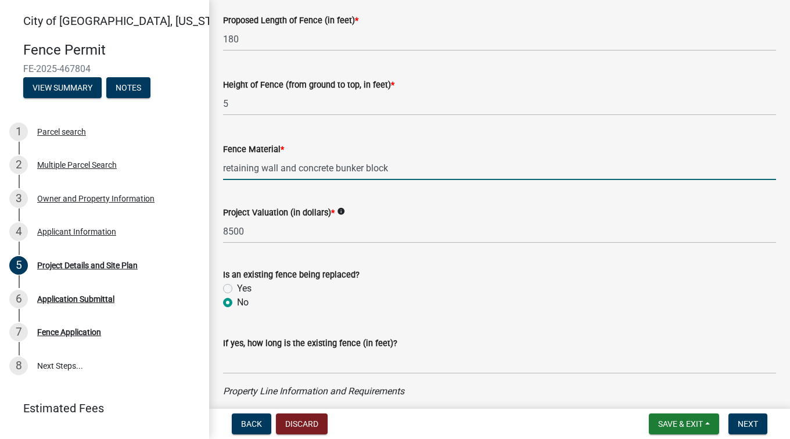
scroll to position [232, 0]
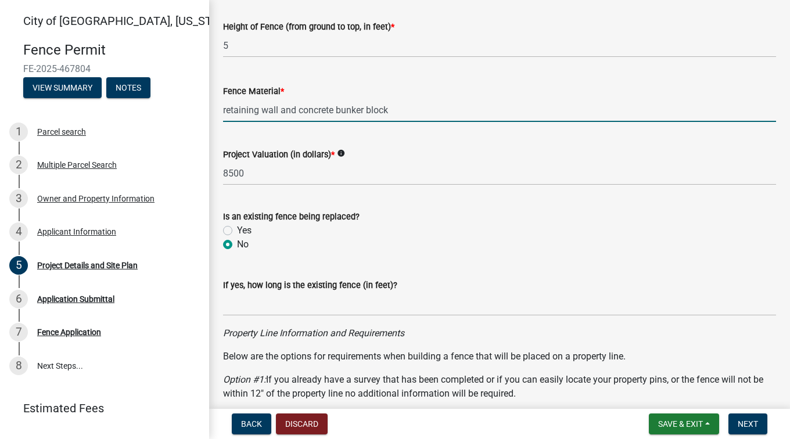
drag, startPoint x: 394, startPoint y: 112, endPoint x: 223, endPoint y: 104, distance: 171.6
click at [223, 104] on div "Fence Material * retaining wall and concrete bunker block" at bounding box center [499, 95] width 571 height 54
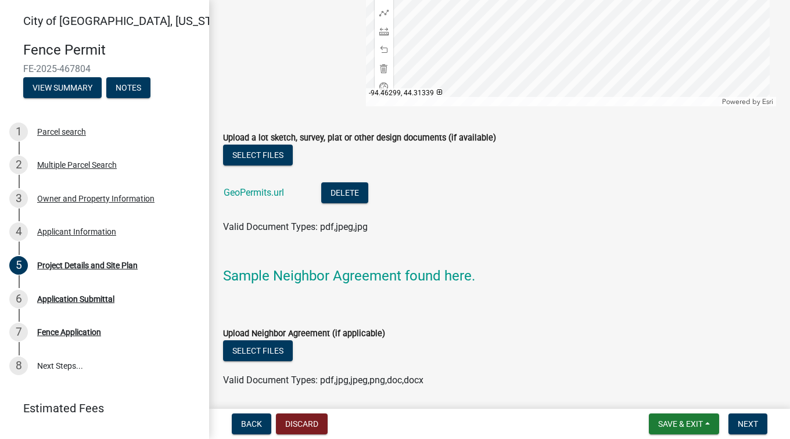
scroll to position [1317, 0]
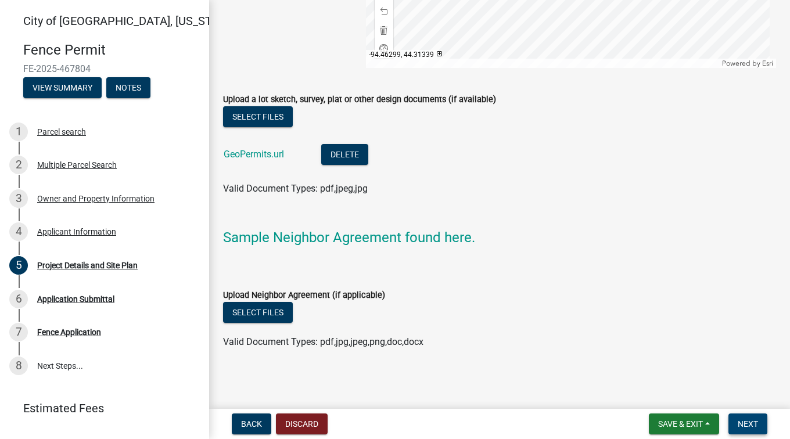
type input "slab and concrete bunker block retaining wall"
click at [750, 424] on span "Next" at bounding box center [748, 424] width 20 height 9
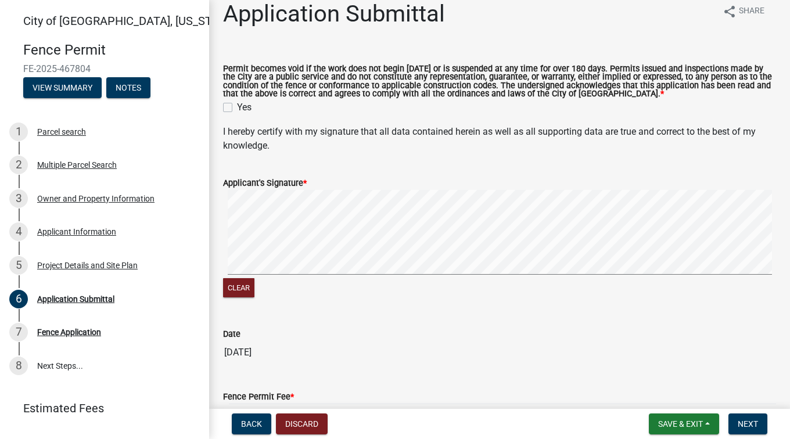
scroll to position [0, 0]
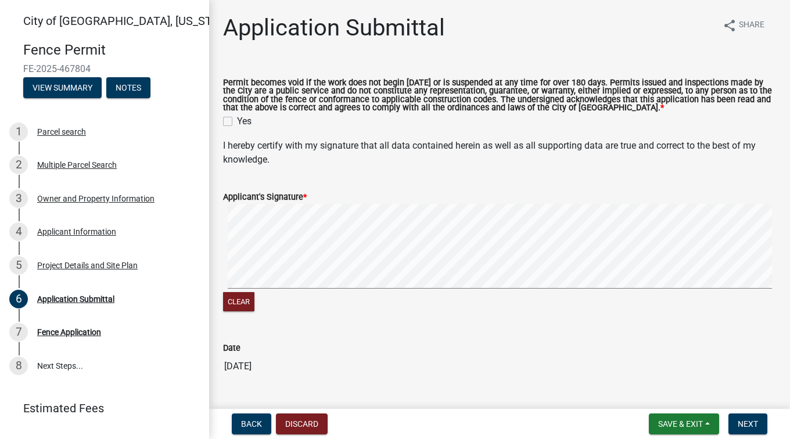
click at [237, 120] on label "Yes" at bounding box center [244, 121] width 15 height 14
click at [237, 120] on input "Yes" at bounding box center [241, 118] width 8 height 8
checkbox input "true"
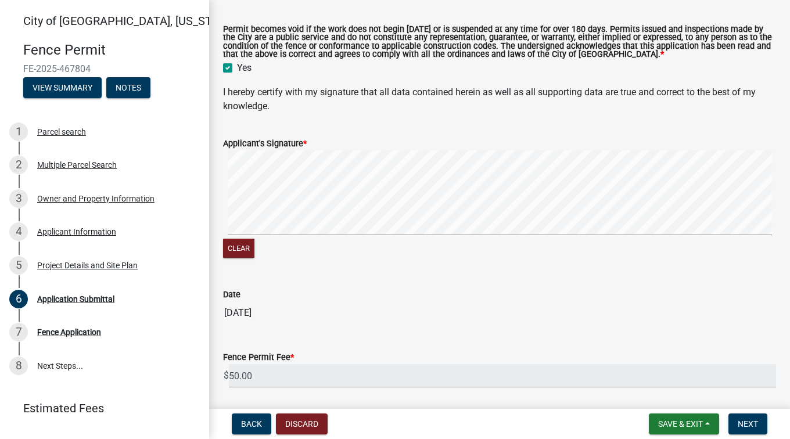
scroll to position [93, 0]
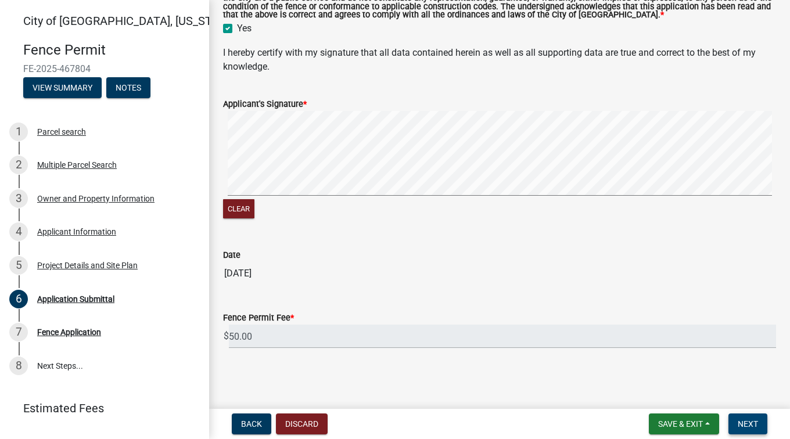
click at [735, 422] on button "Next" at bounding box center [748, 424] width 39 height 21
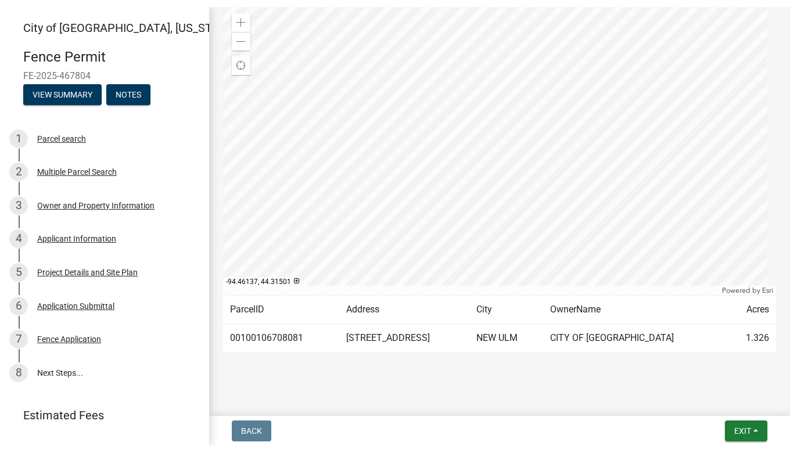
scroll to position [187, 0]
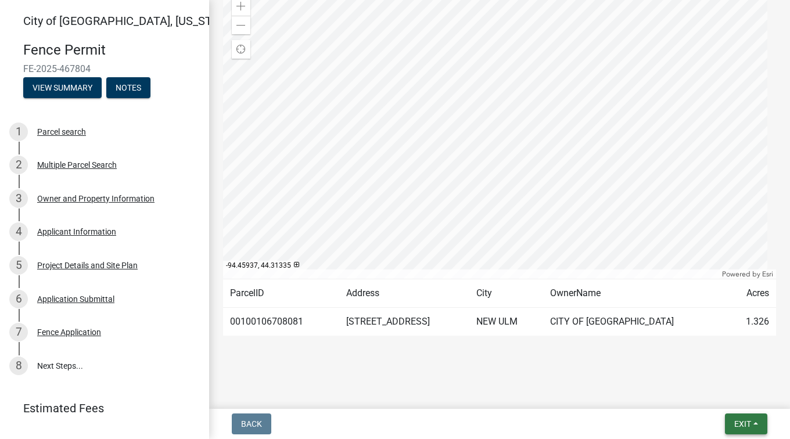
click at [759, 429] on button "Exit" at bounding box center [746, 424] width 42 height 21
click at [719, 397] on button "Save & Exit" at bounding box center [721, 394] width 93 height 28
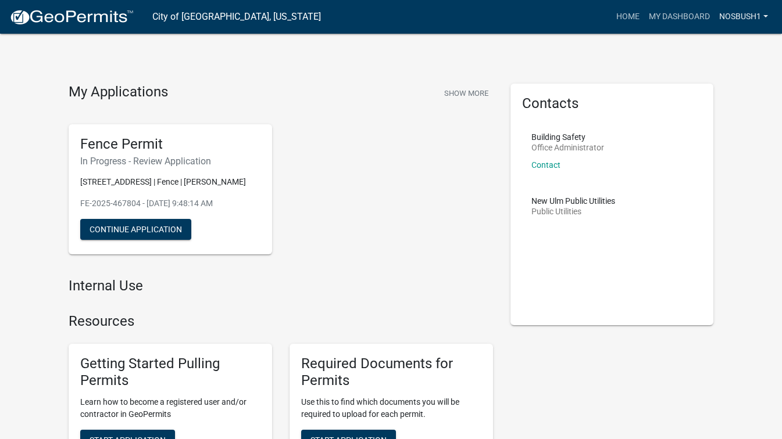
click at [744, 21] on link "Nosbush1" at bounding box center [743, 17] width 58 height 22
click at [707, 85] on link "Logout" at bounding box center [725, 85] width 93 height 28
